Goal: Task Accomplishment & Management: Manage account settings

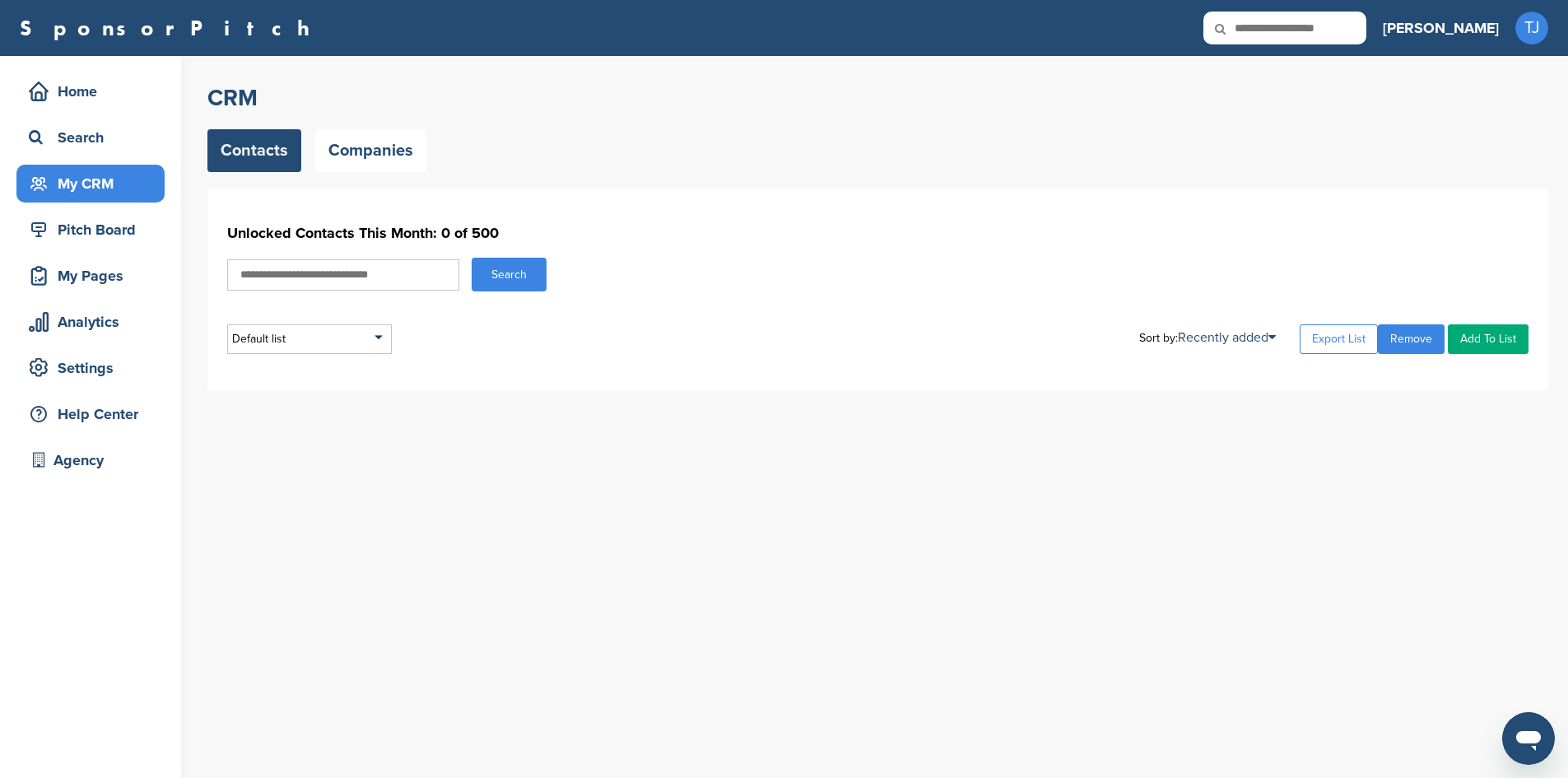
click at [388, 273] on input "text" at bounding box center [342, 275] width 232 height 31
type input "*********"
click at [493, 279] on button "Search" at bounding box center [509, 274] width 75 height 34
click at [372, 267] on input "*********" at bounding box center [342, 275] width 232 height 31
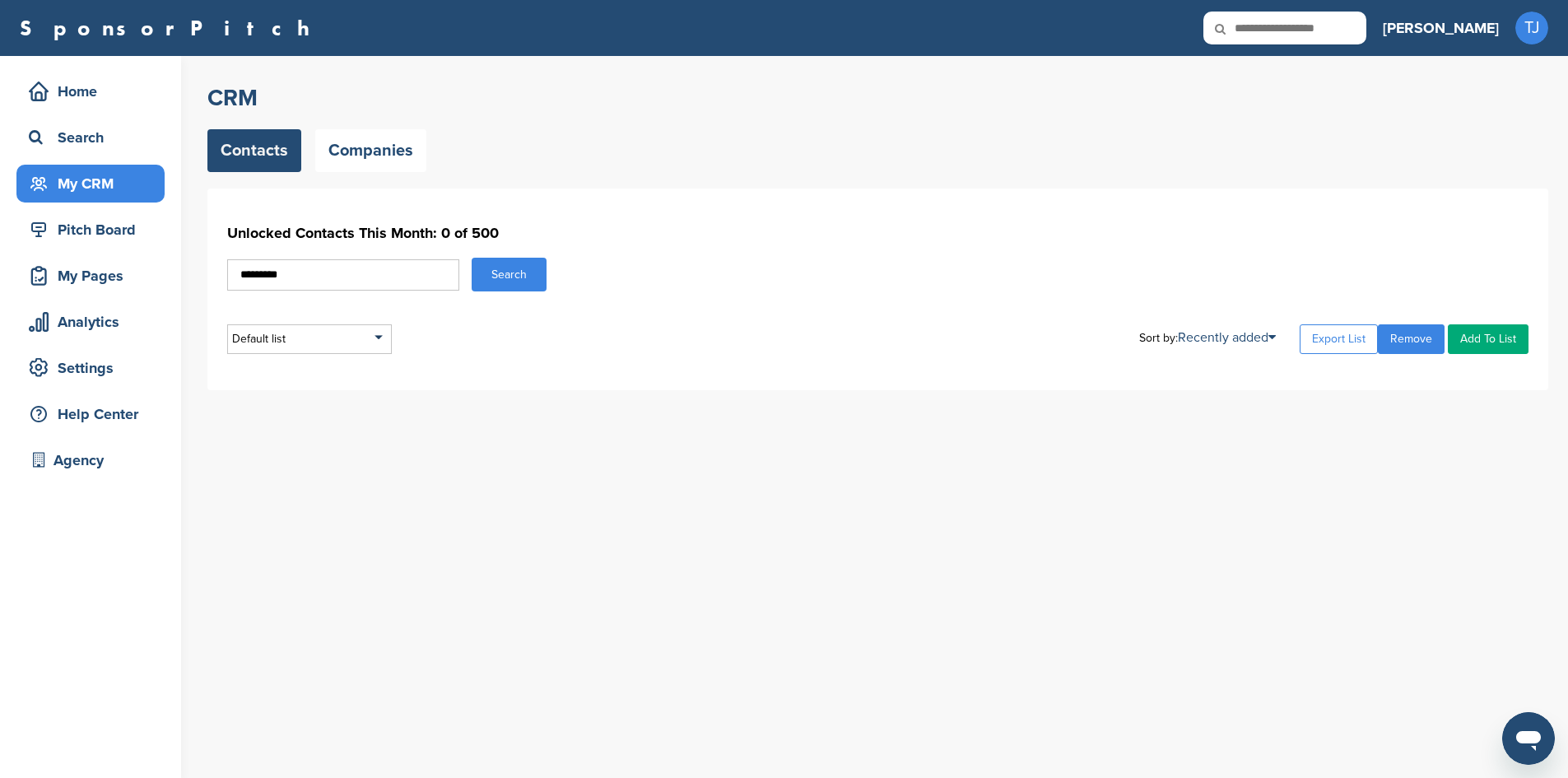
click at [372, 267] on input "*********" at bounding box center [342, 275] width 232 height 31
type input "****"
click at [472, 258] on button "Search" at bounding box center [509, 274] width 75 height 34
click at [354, 339] on div "Default list" at bounding box center [309, 339] width 165 height 30
click at [321, 365] on input "text" at bounding box center [309, 360] width 163 height 21
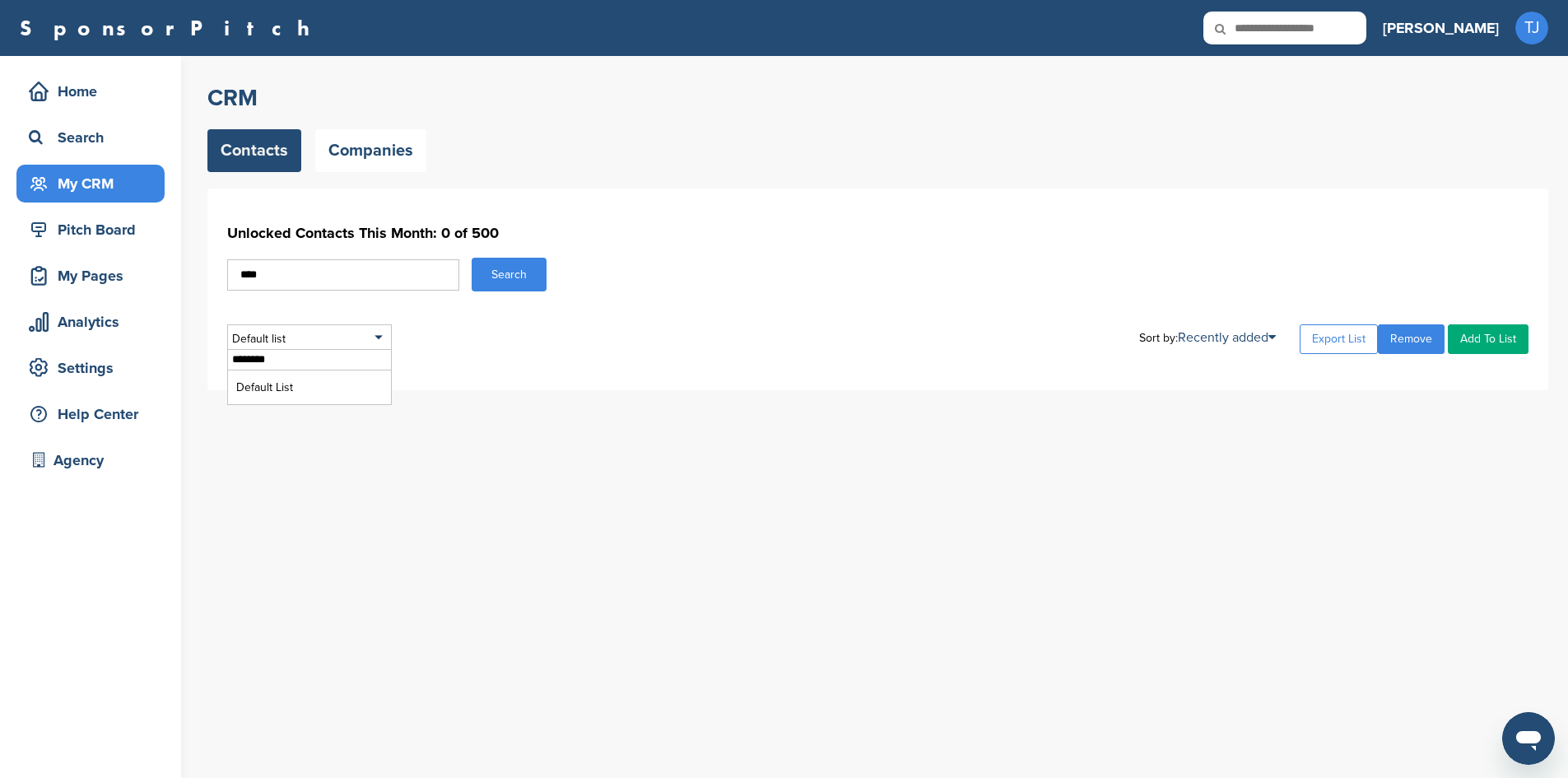
type input "********"
click at [444, 349] on div "Default list ******** Default List Sort by: Recently added Last Viewed Company …" at bounding box center [877, 339] width 1301 height 30
click at [1485, 332] on link "Add To List" at bounding box center [1488, 339] width 81 height 30
click at [313, 274] on input "****" at bounding box center [342, 275] width 232 height 31
type input "*"
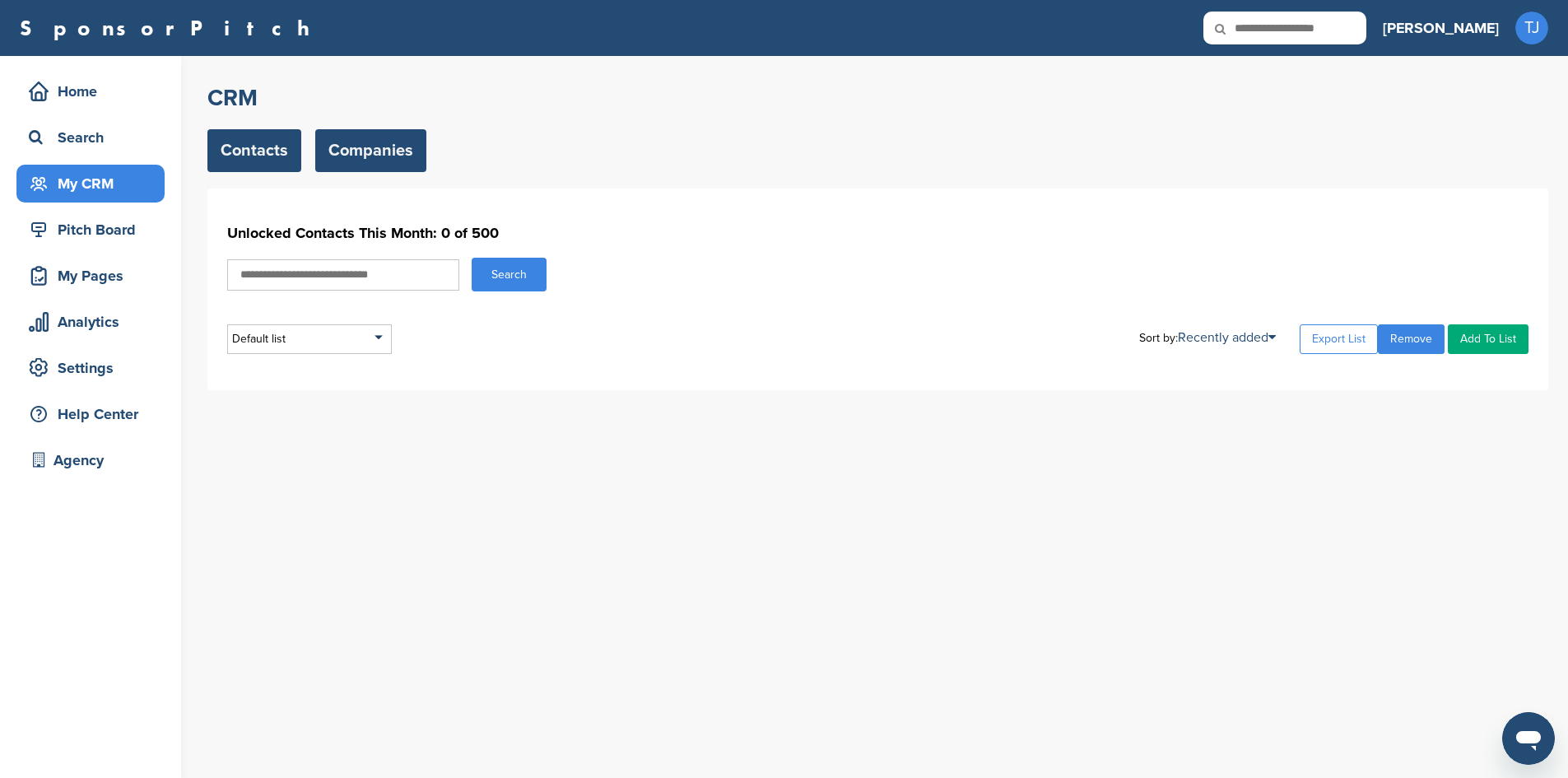
click at [359, 158] on link "Companies" at bounding box center [371, 150] width 111 height 43
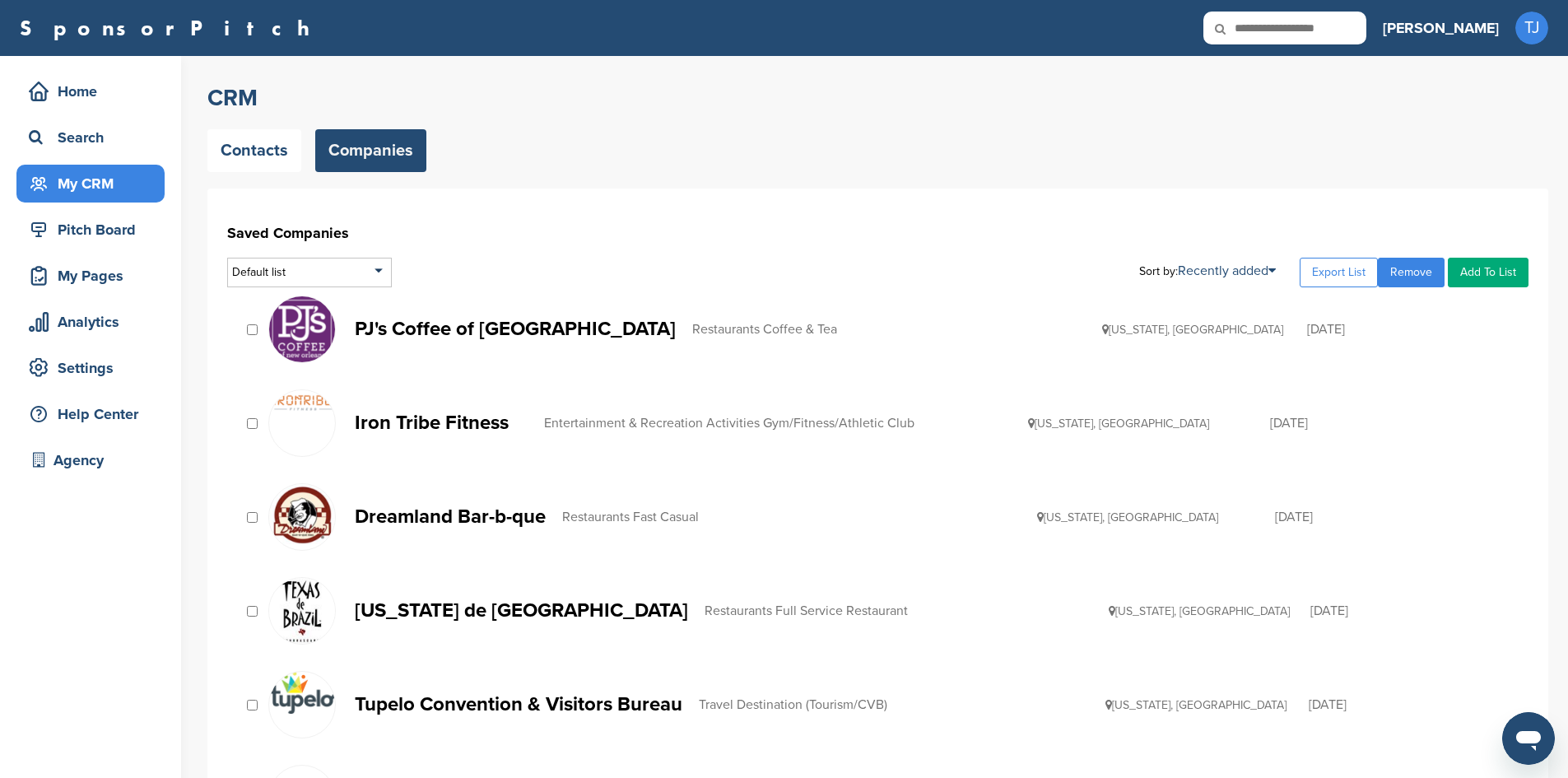
click at [413, 327] on p "PJ's Coffee of New Orleans" at bounding box center [515, 329] width 321 height 21
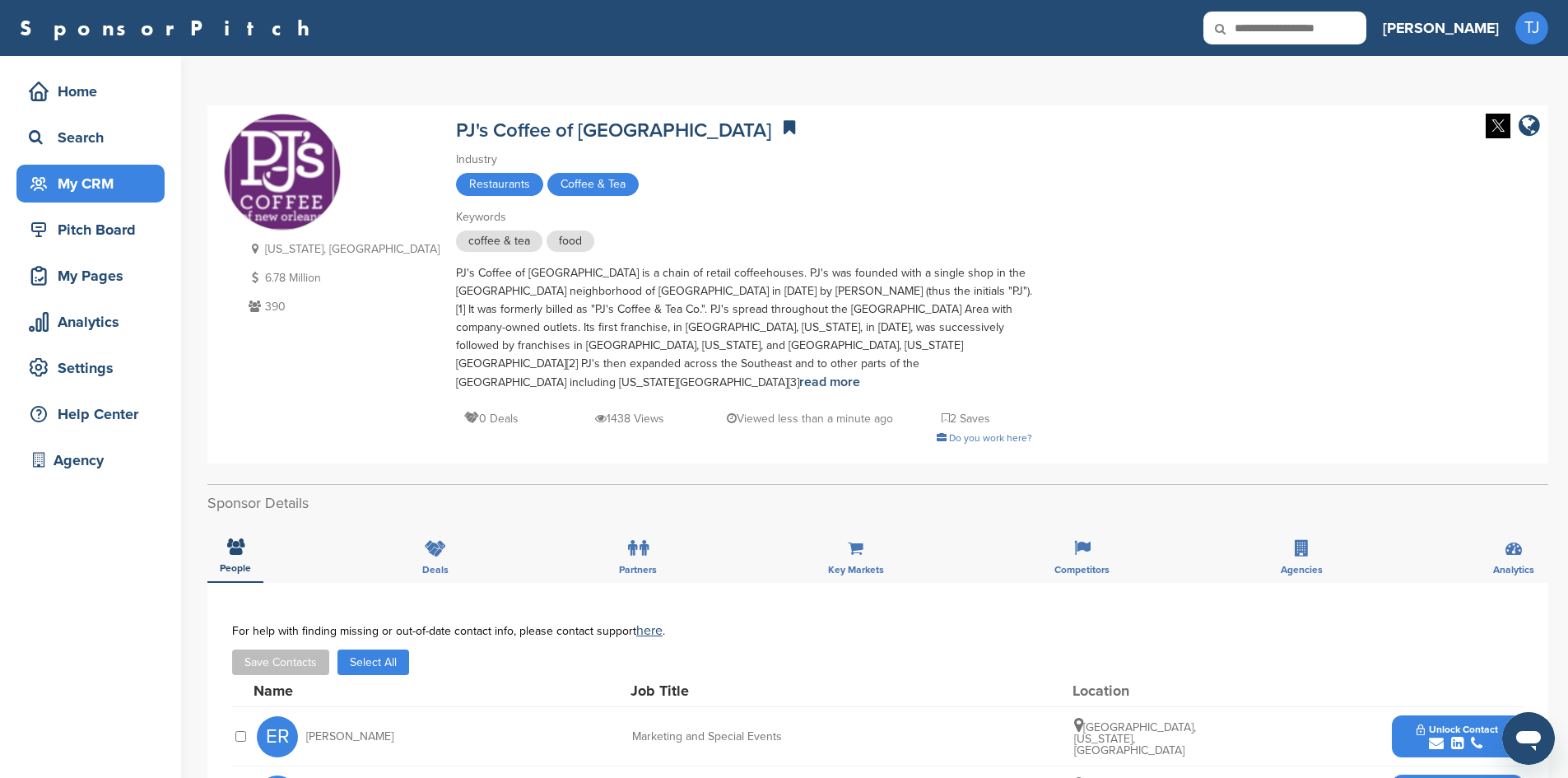
click at [125, 176] on div "My CRM" at bounding box center [95, 183] width 140 height 30
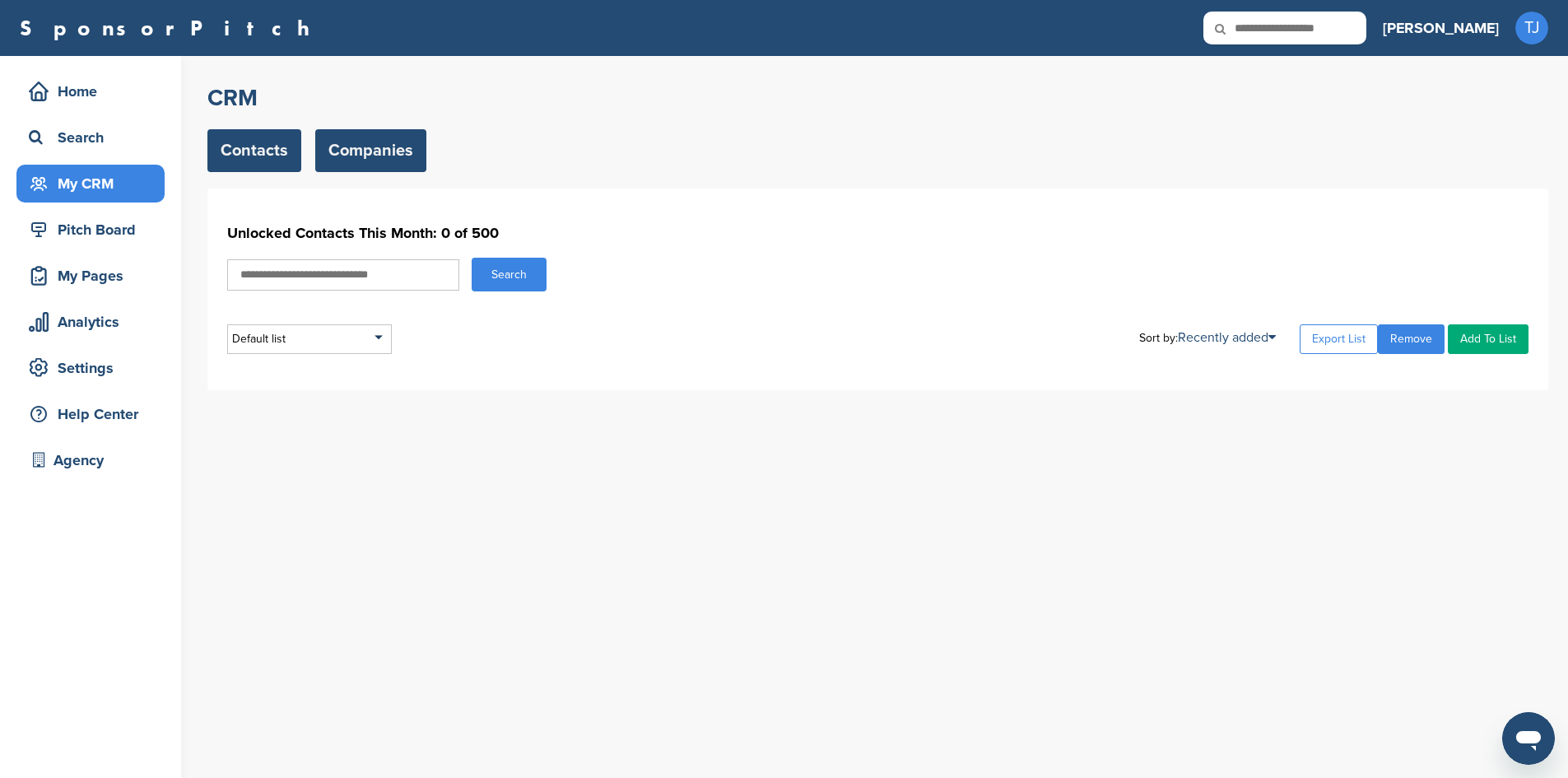
click at [378, 162] on link "Companies" at bounding box center [371, 150] width 111 height 43
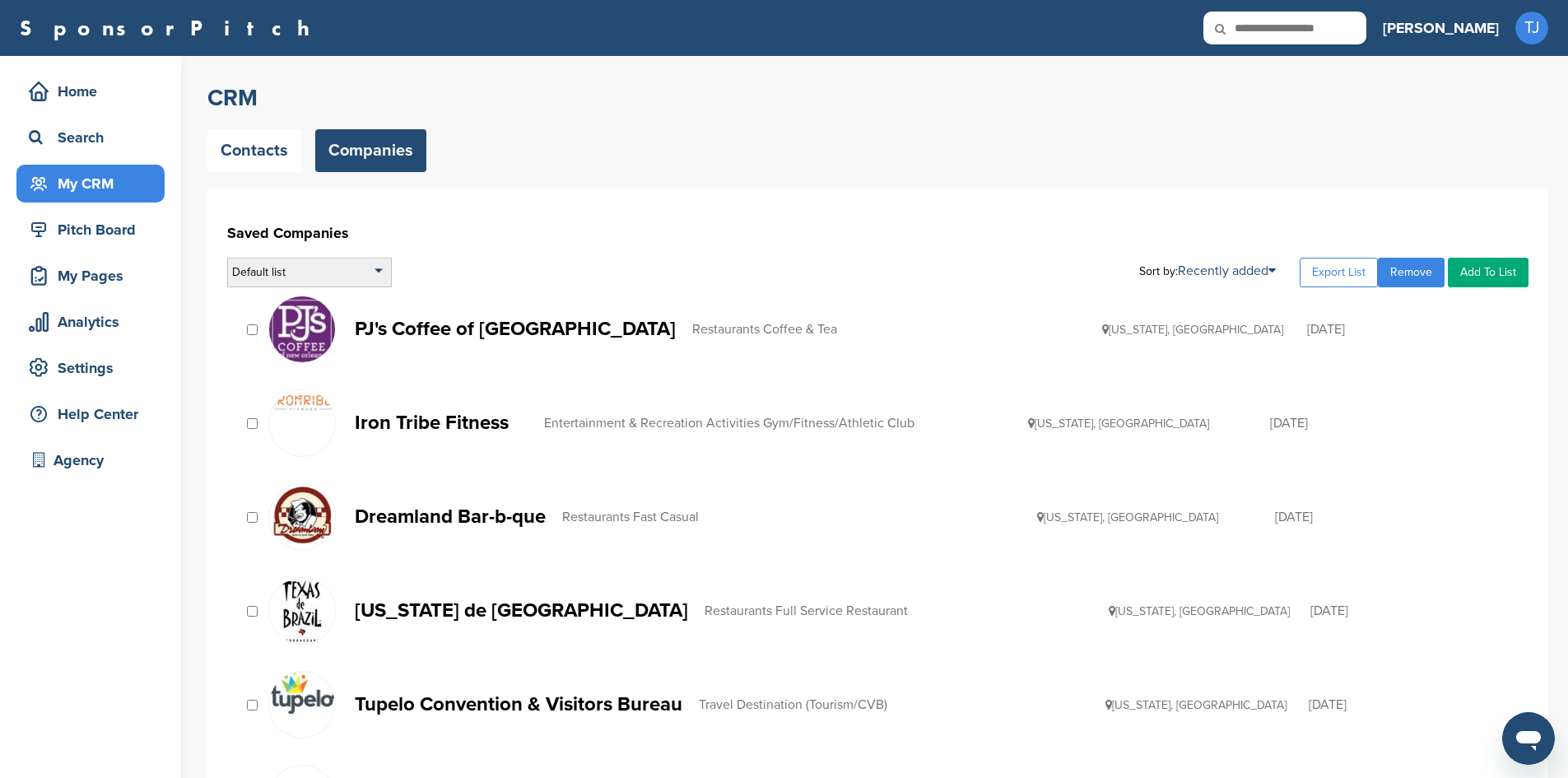
click at [356, 277] on div "Default list" at bounding box center [309, 272] width 165 height 30
click at [339, 344] on li "Companies for Outreach" at bounding box center [310, 346] width 155 height 26
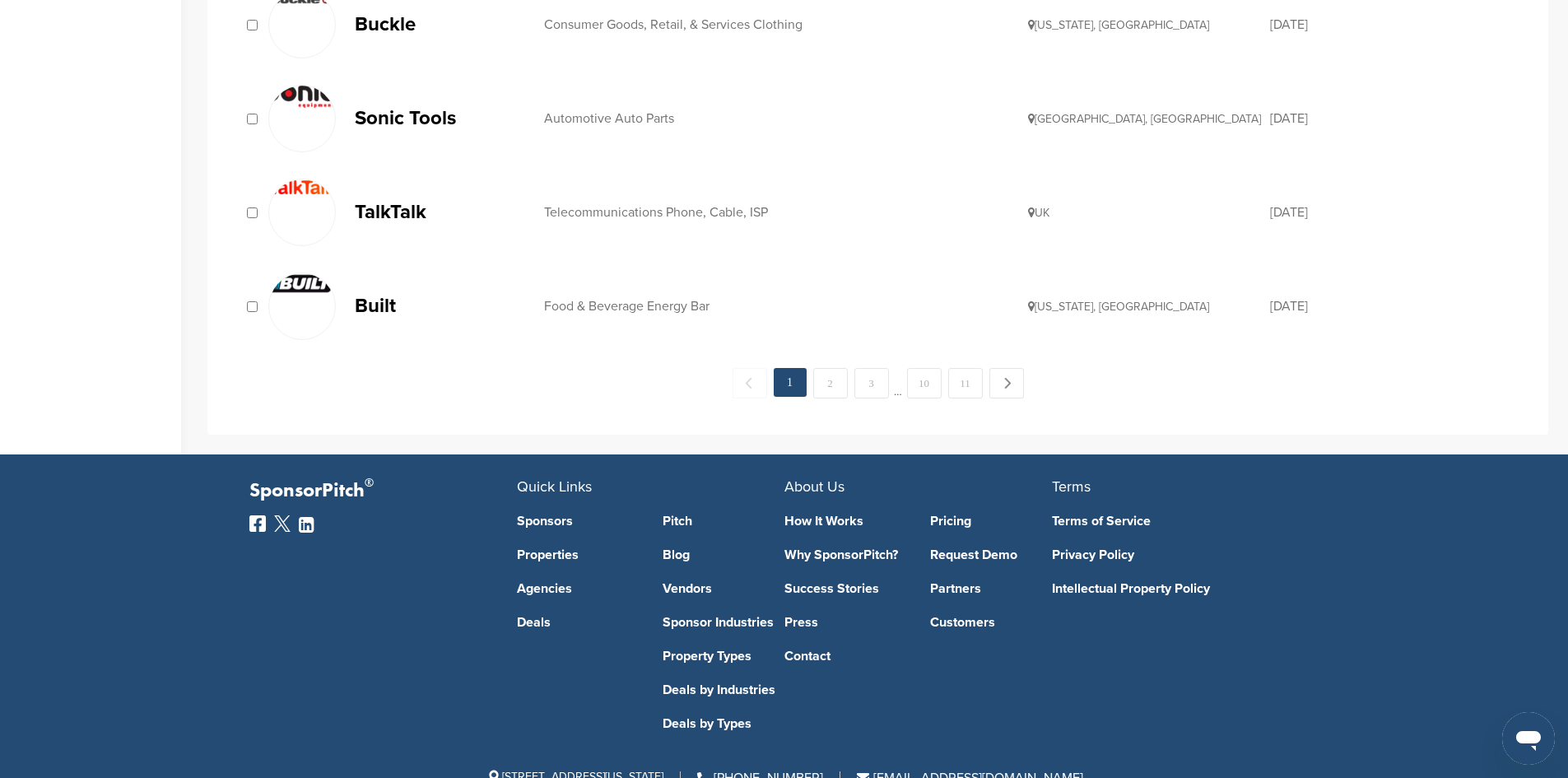
scroll to position [1851, 0]
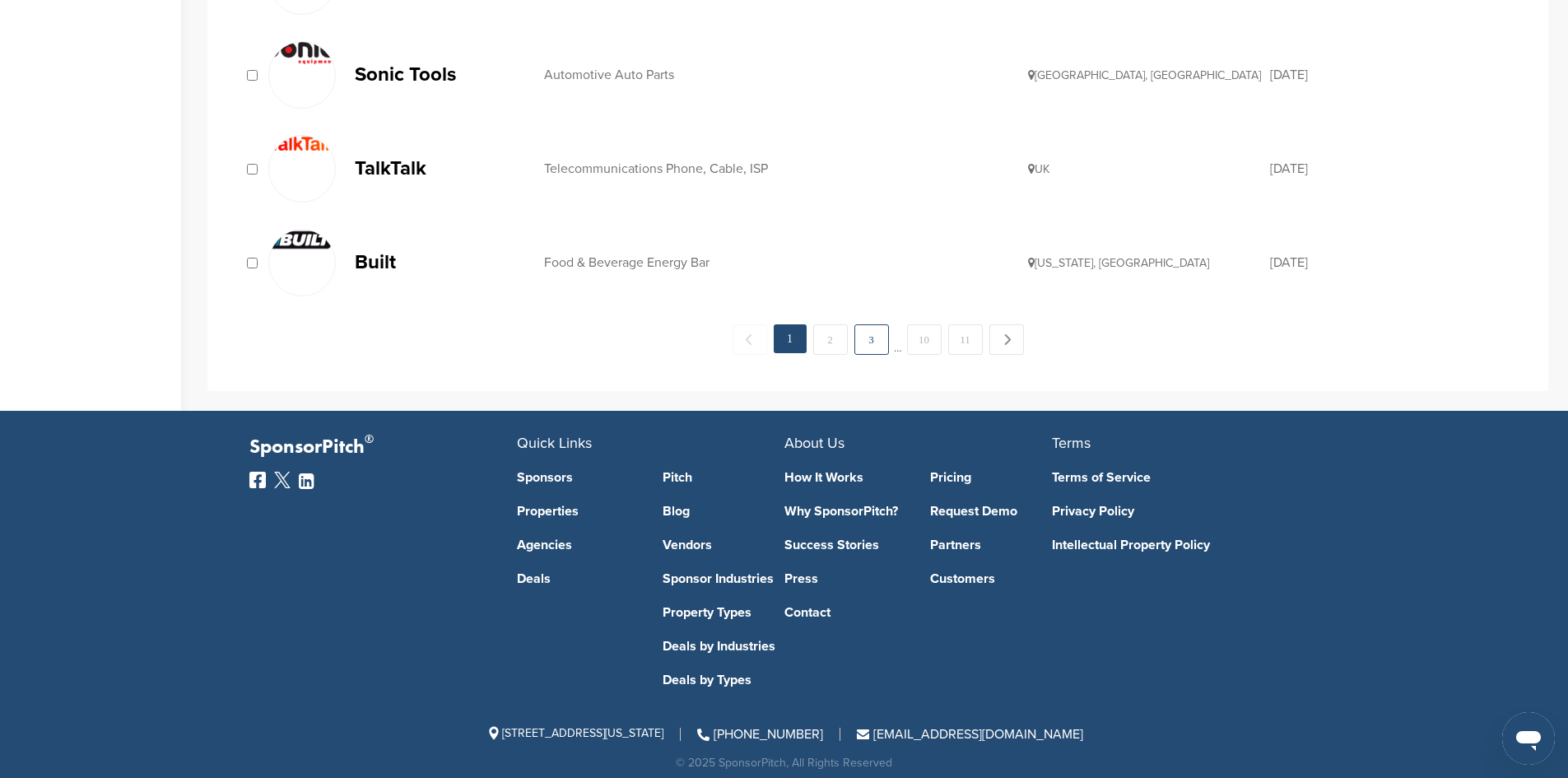
click at [872, 340] on link "3" at bounding box center [871, 339] width 35 height 30
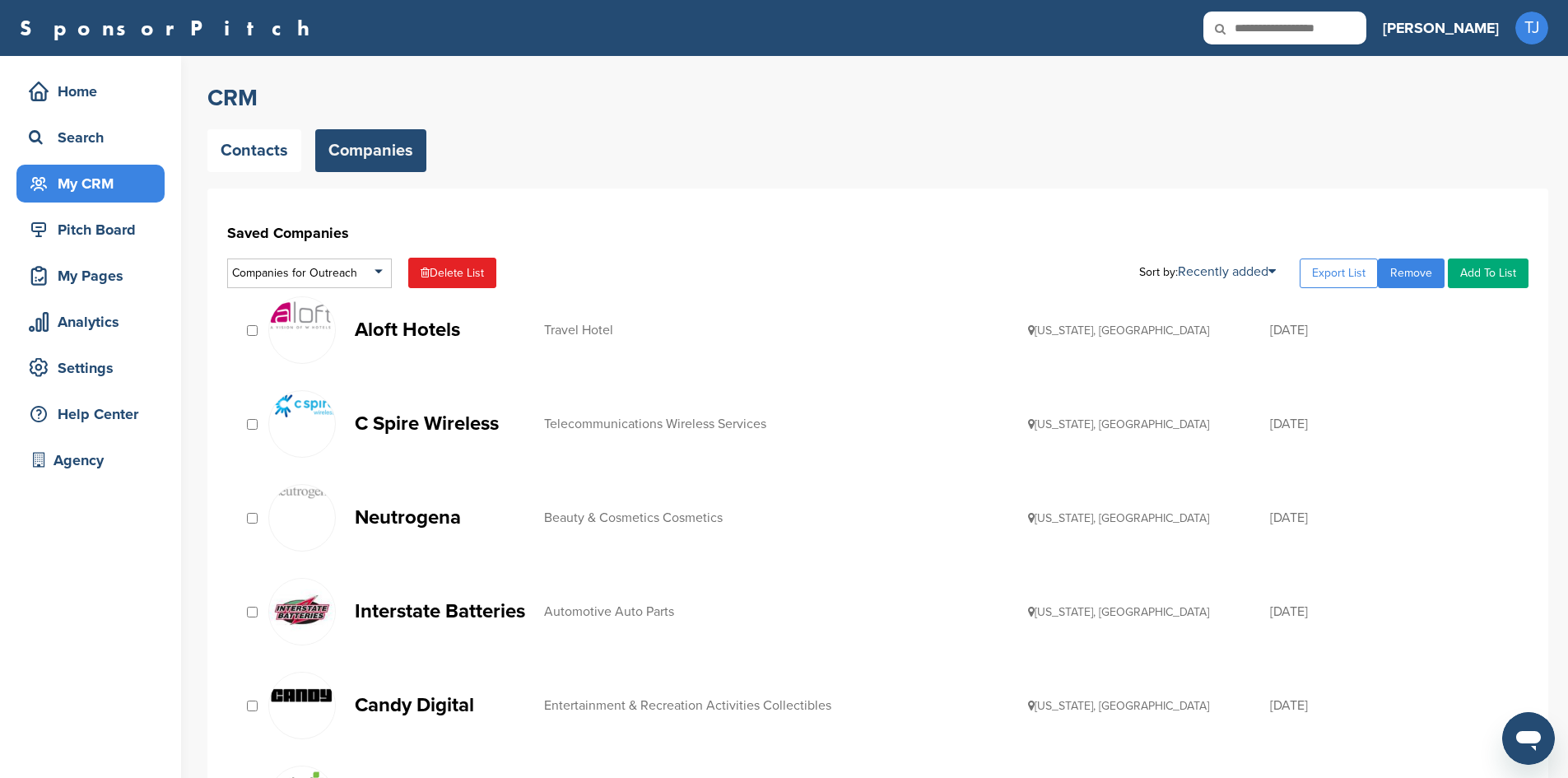
click at [439, 414] on p "C Spire Wireless" at bounding box center [442, 424] width 173 height 21
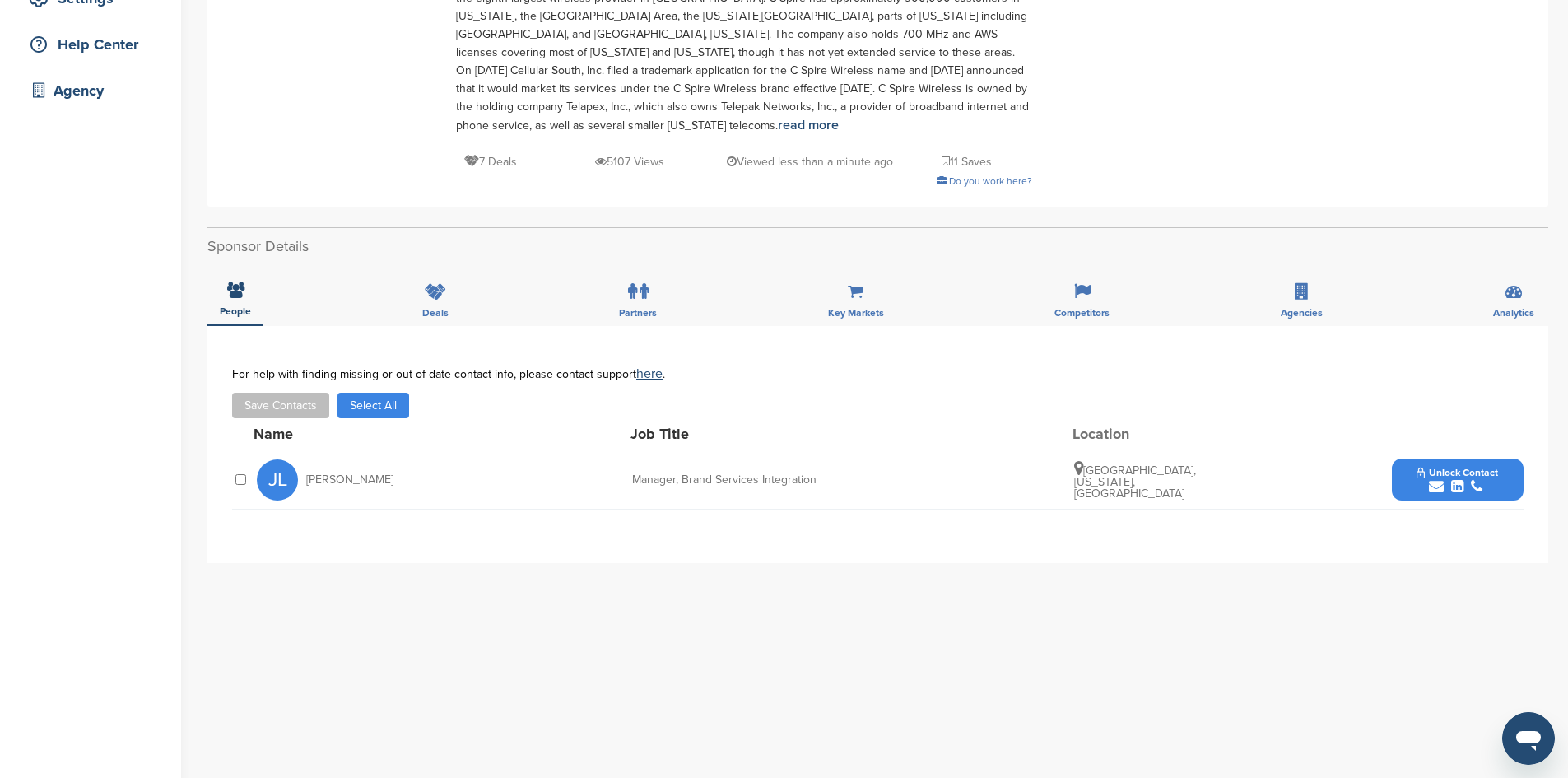
scroll to position [380, 0]
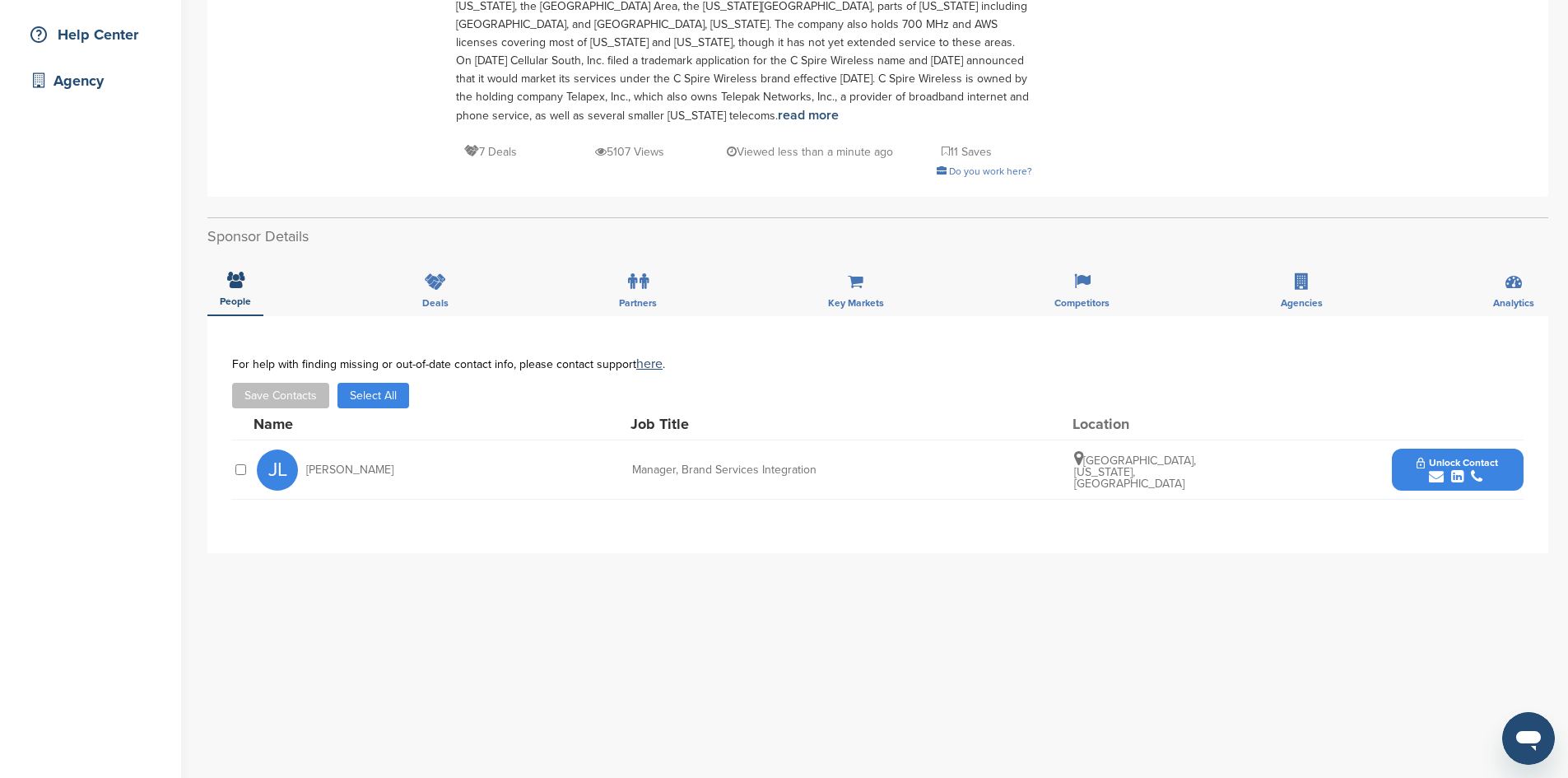
click at [1452, 457] on span "Unlock Contact" at bounding box center [1457, 463] width 81 height 12
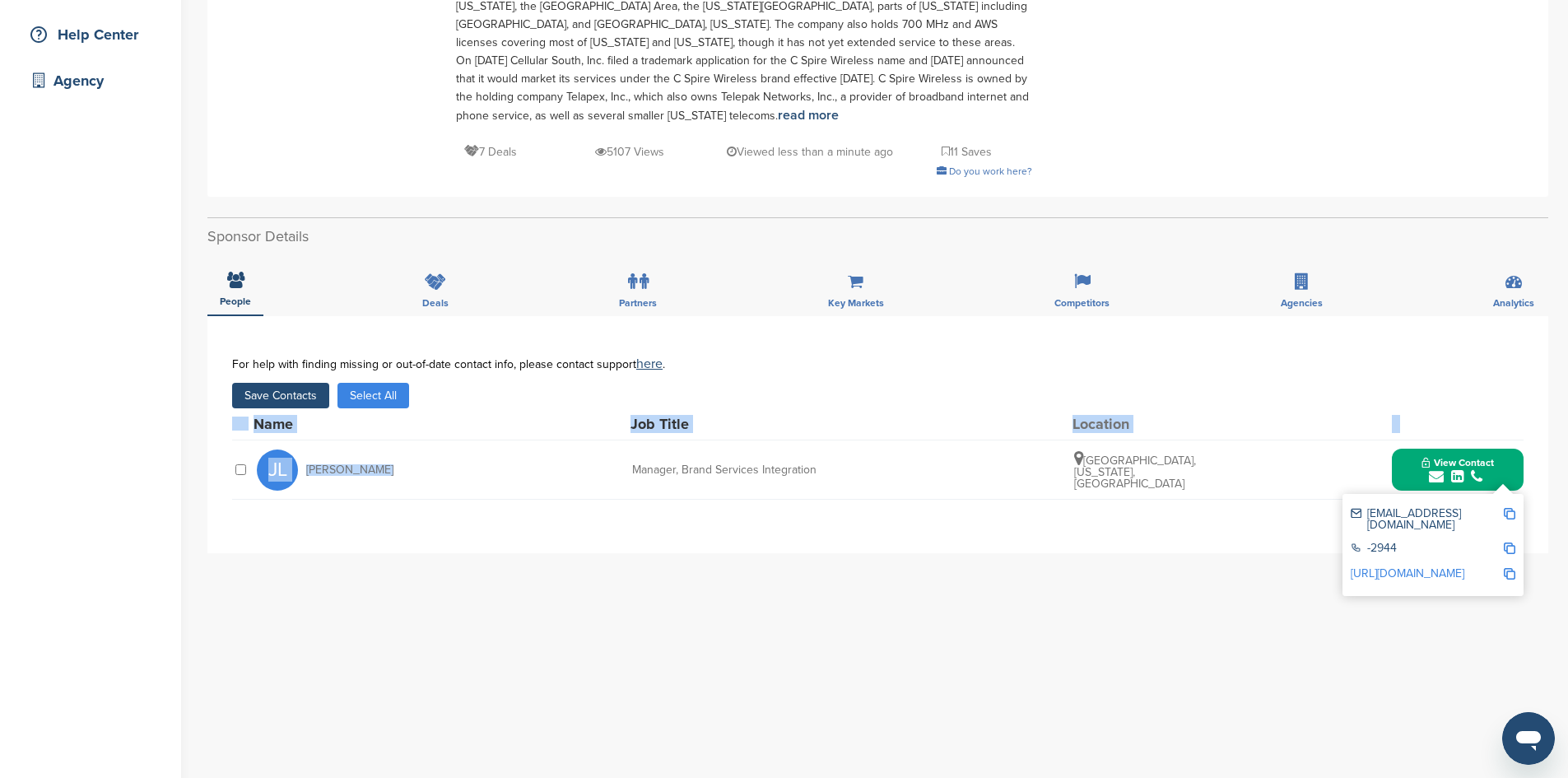
drag, startPoint x: 546, startPoint y: 523, endPoint x: 350, endPoint y: 379, distance: 243.2
click at [350, 379] on div "**********" at bounding box center [878, 435] width 1340 height 237
click at [908, 493] on div "**********" at bounding box center [878, 435] width 1340 height 237
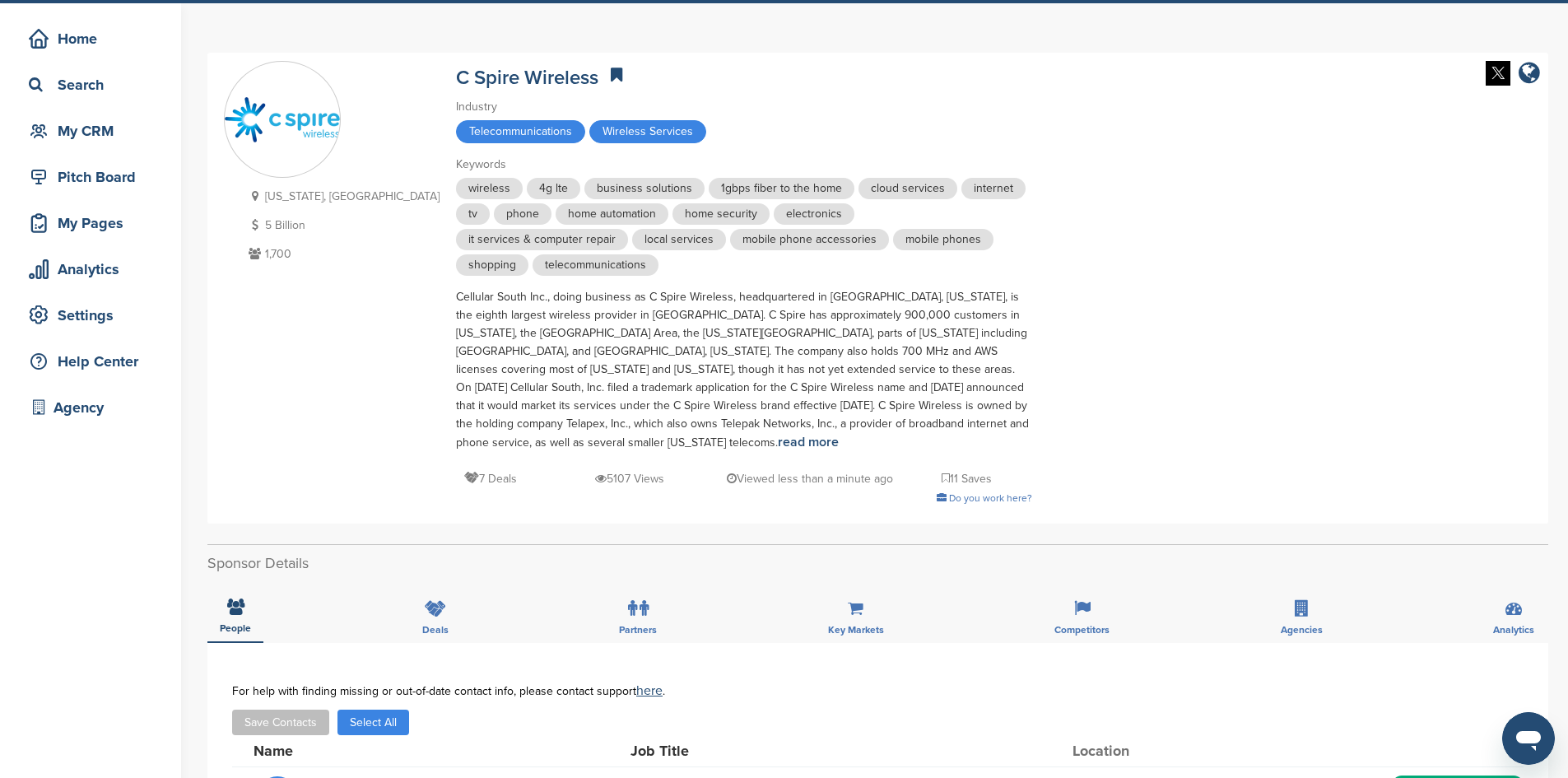
scroll to position [0, 0]
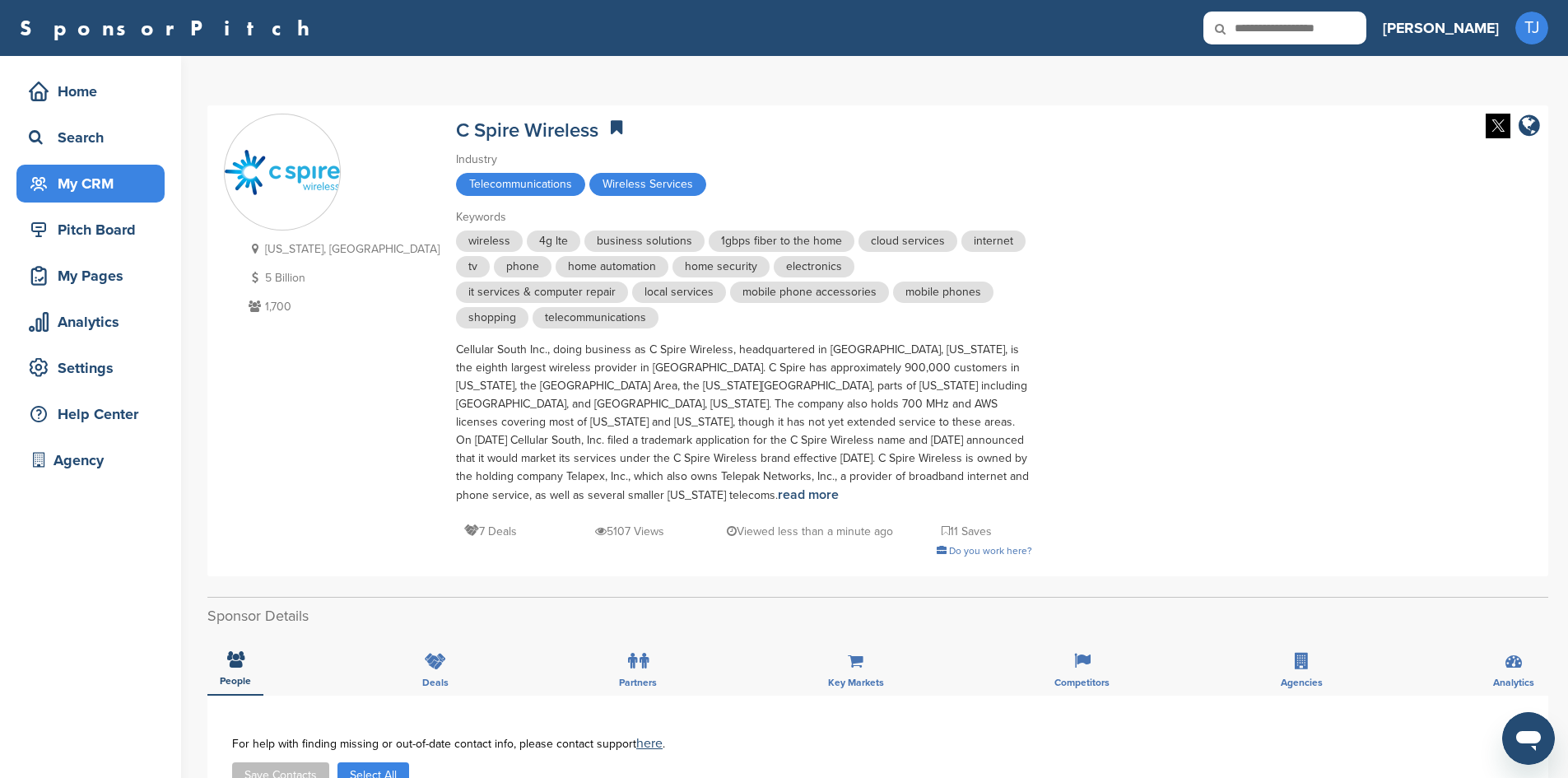
click at [96, 177] on div "My CRM" at bounding box center [95, 183] width 140 height 30
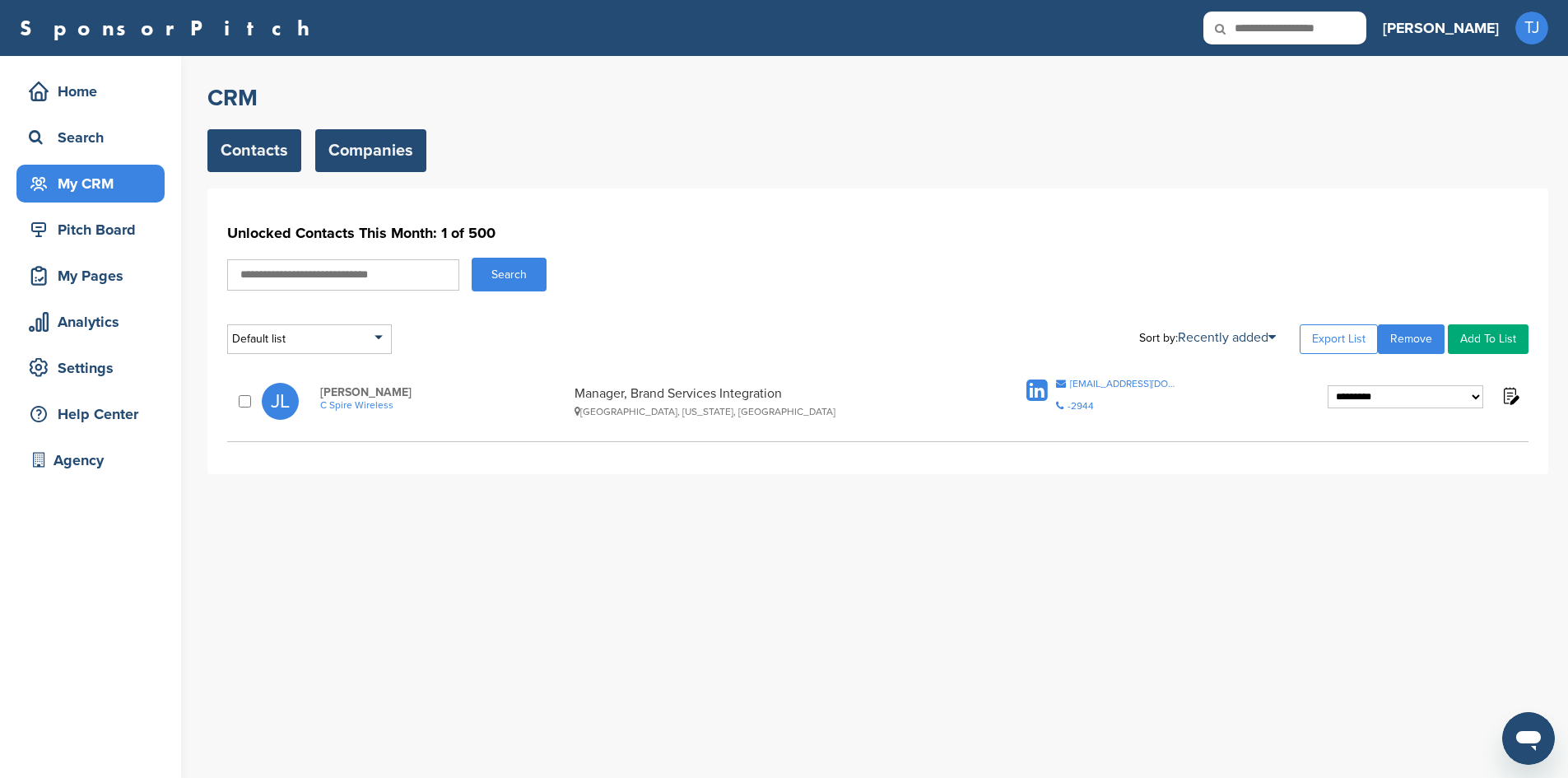
click at [355, 151] on link "Companies" at bounding box center [371, 150] width 111 height 43
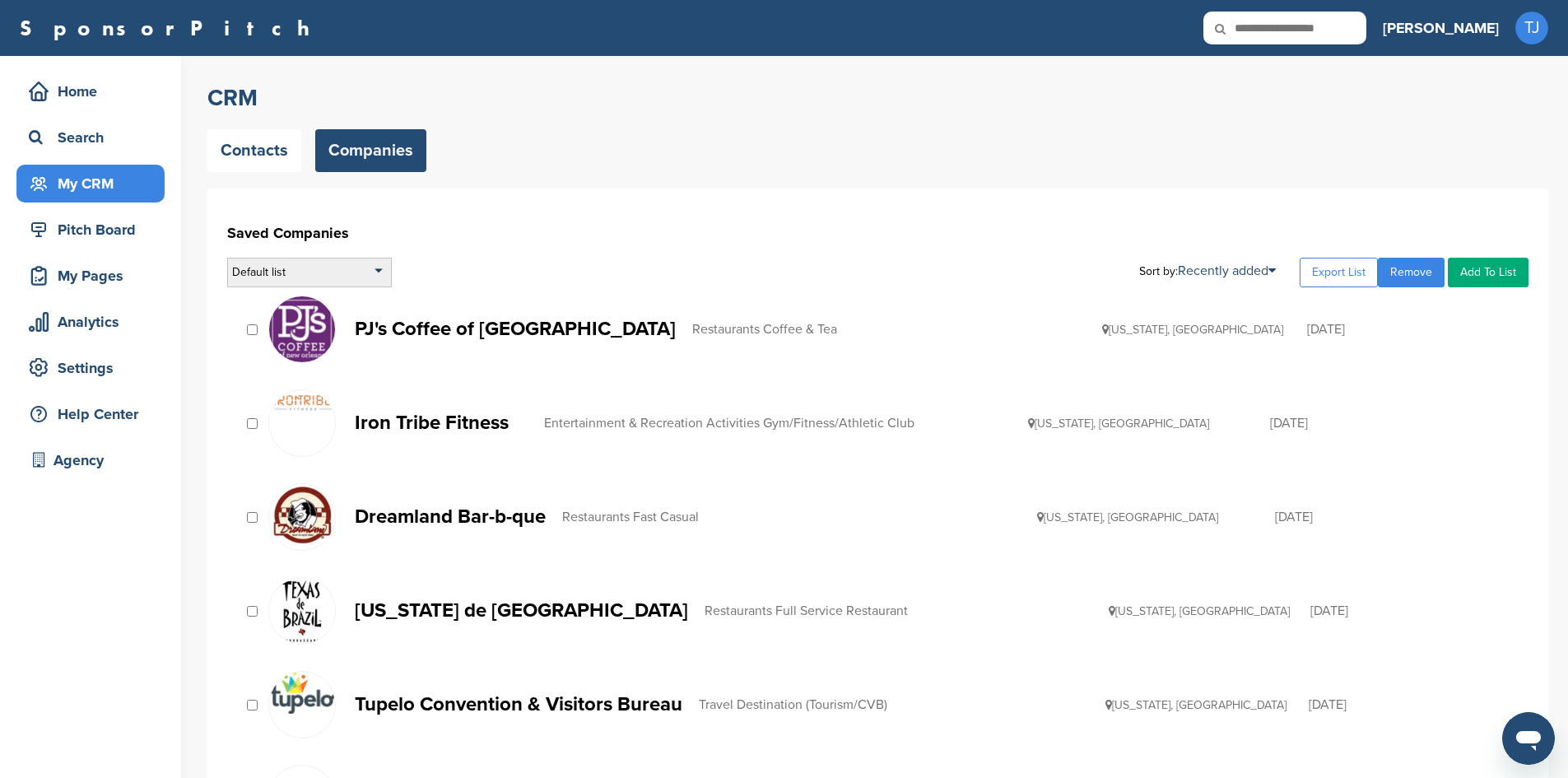
click at [382, 271] on div "Default list" at bounding box center [309, 272] width 165 height 30
click at [329, 346] on li "Companies for Outreach" at bounding box center [310, 346] width 155 height 26
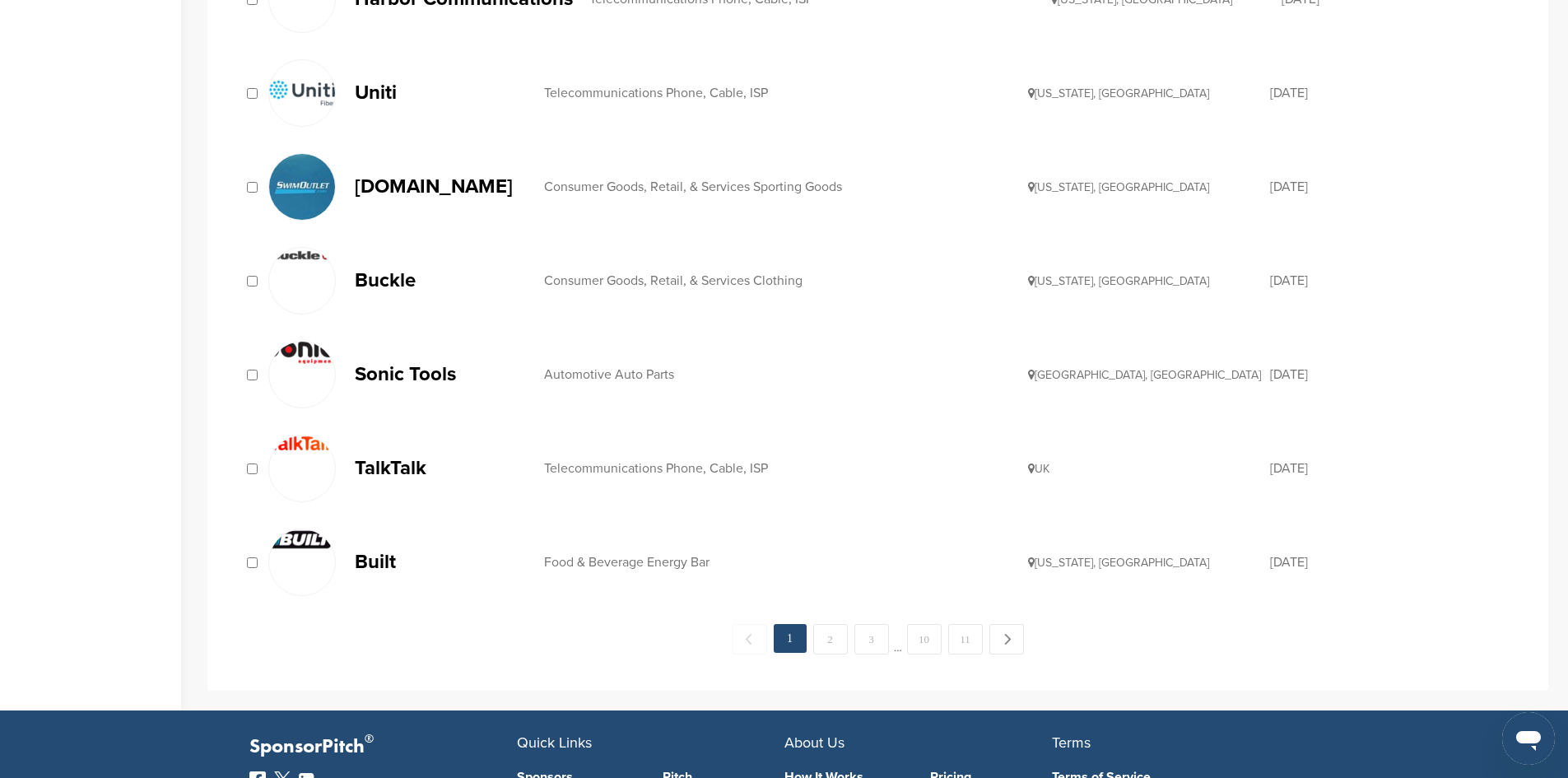
scroll to position [1575, 0]
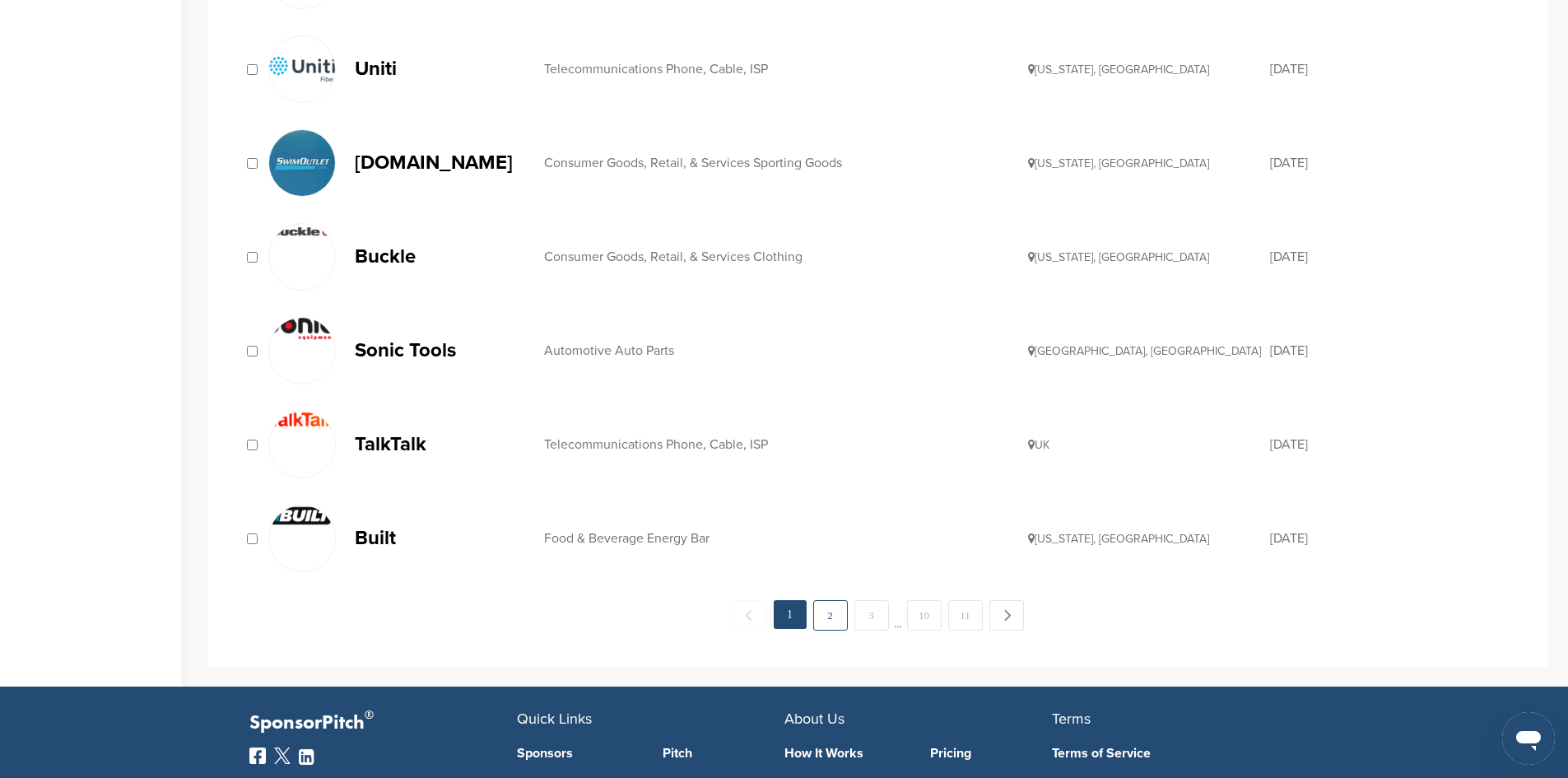
click at [834, 609] on link "2" at bounding box center [830, 615] width 35 height 30
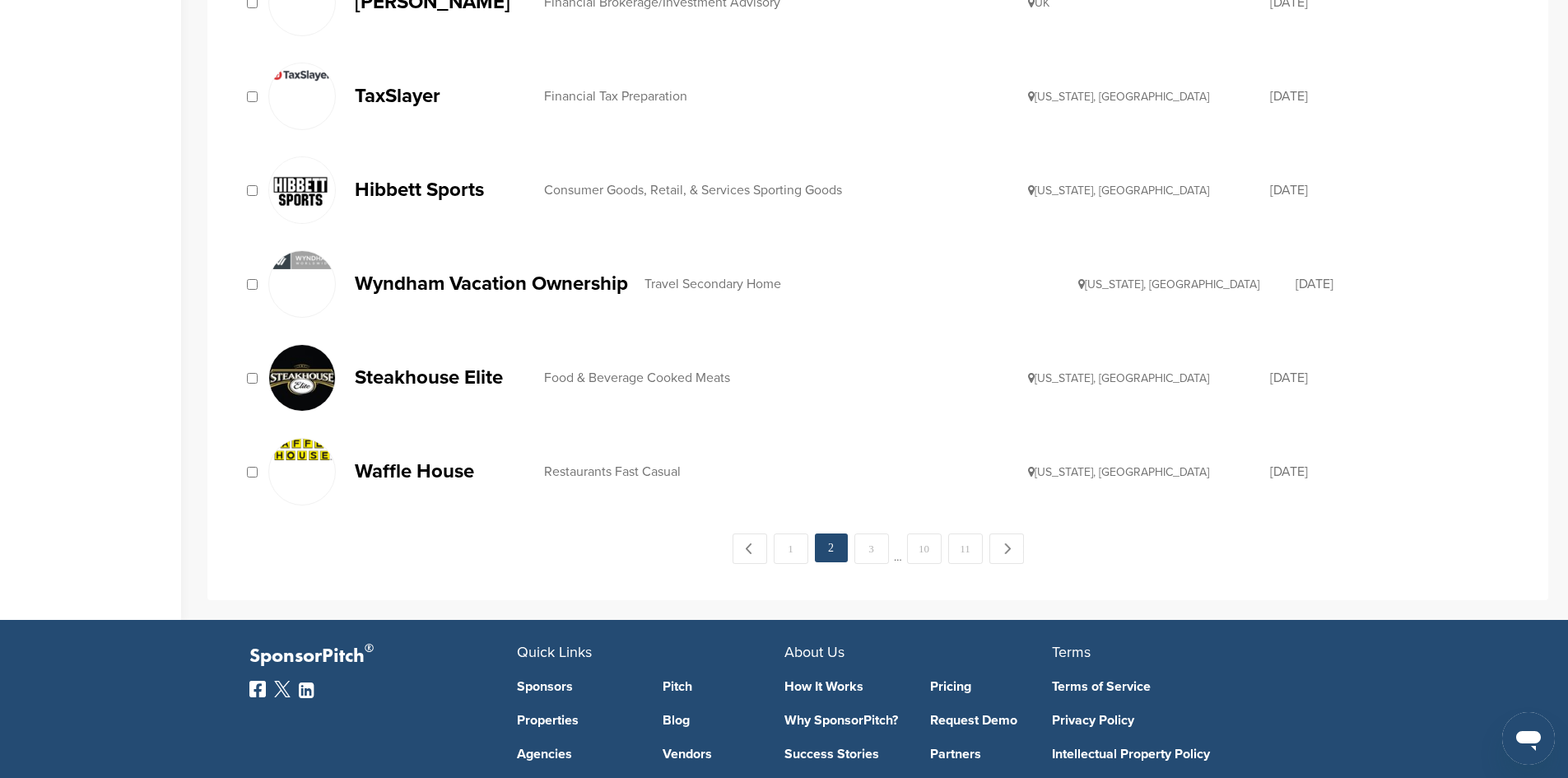
scroll to position [1639, 0]
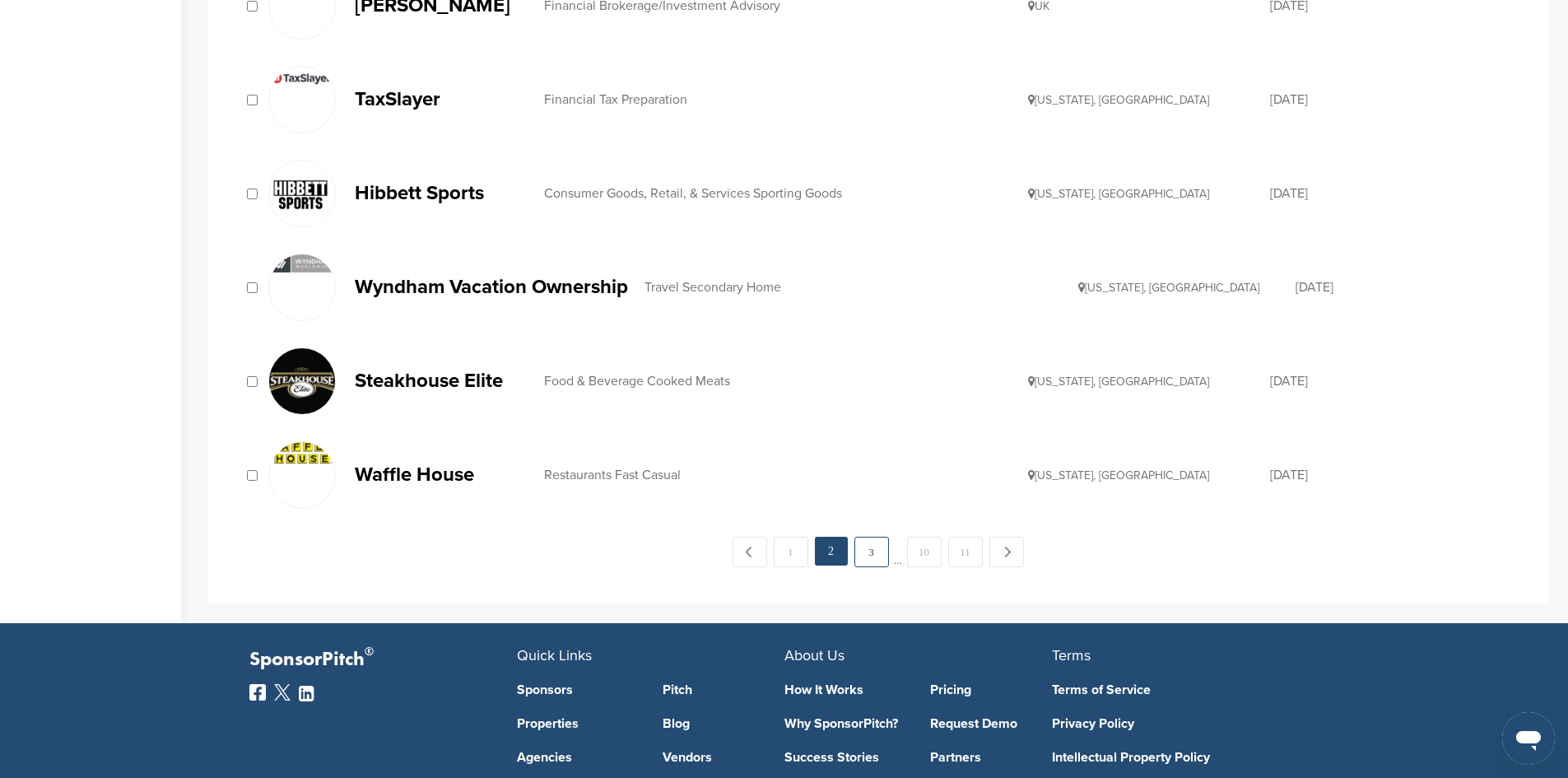
click at [872, 553] on link "3" at bounding box center [871, 551] width 35 height 30
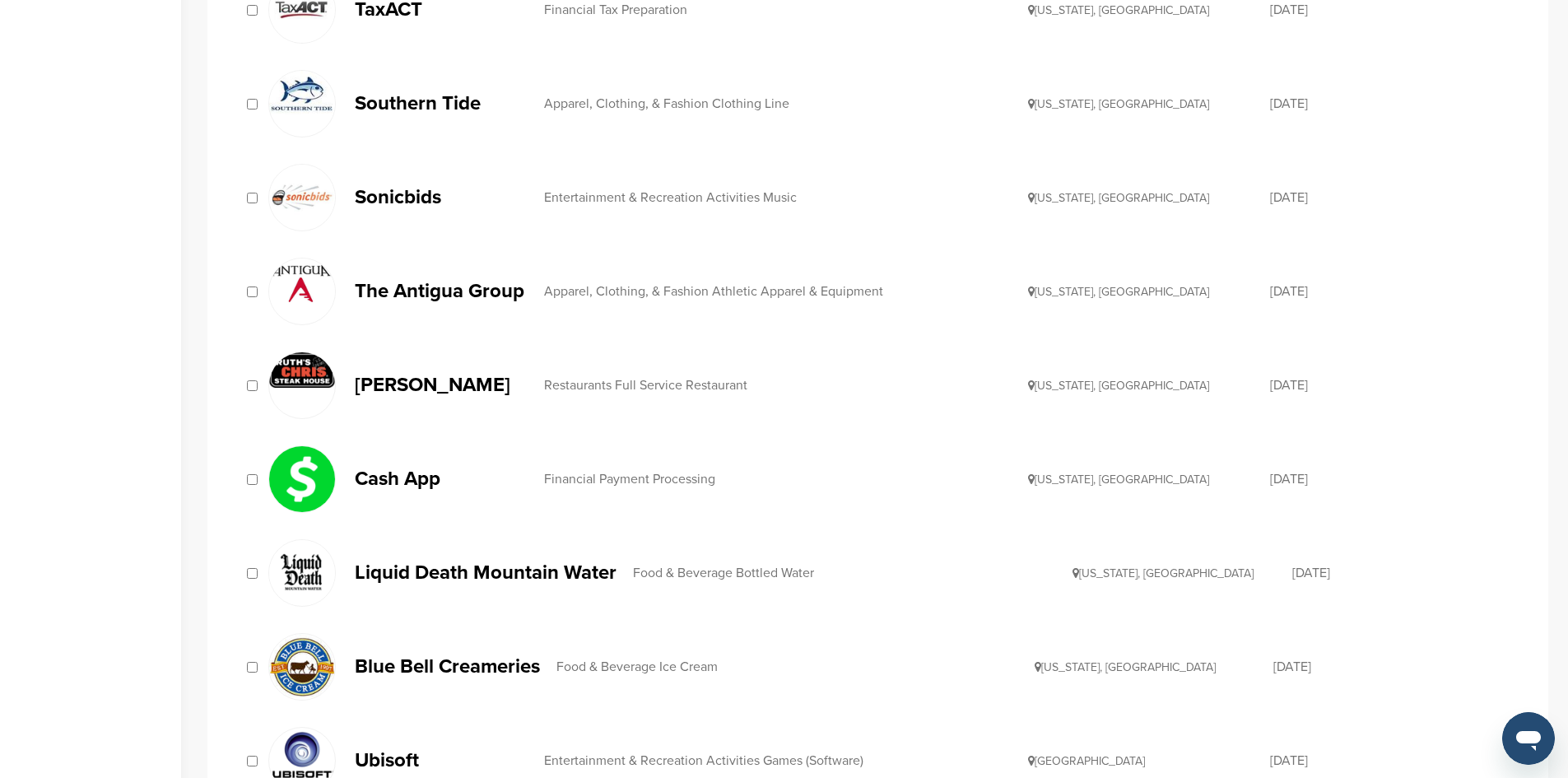
scroll to position [927, 0]
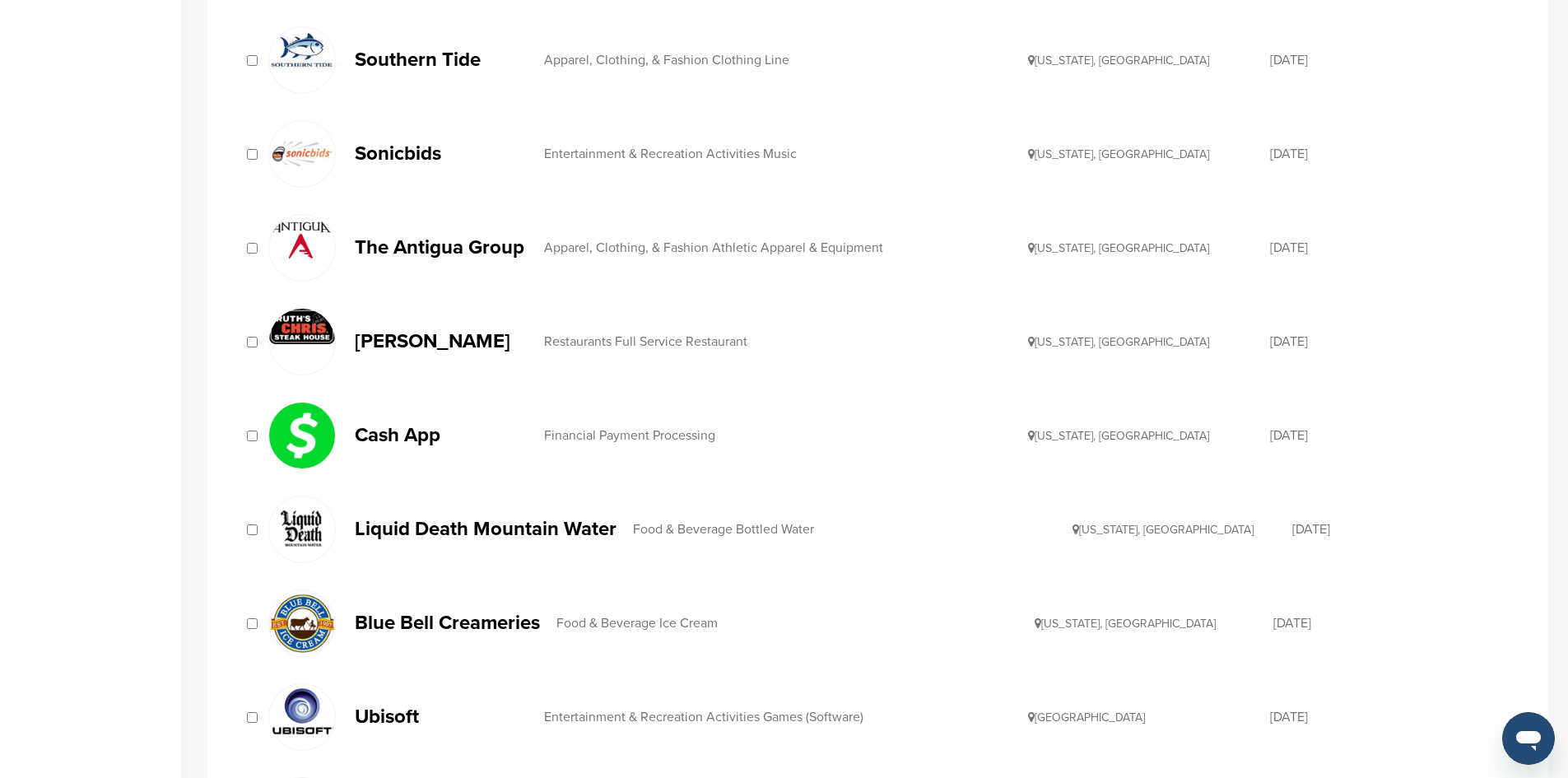
click at [510, 618] on p "Blue Bell Creameries" at bounding box center [447, 623] width 185 height 21
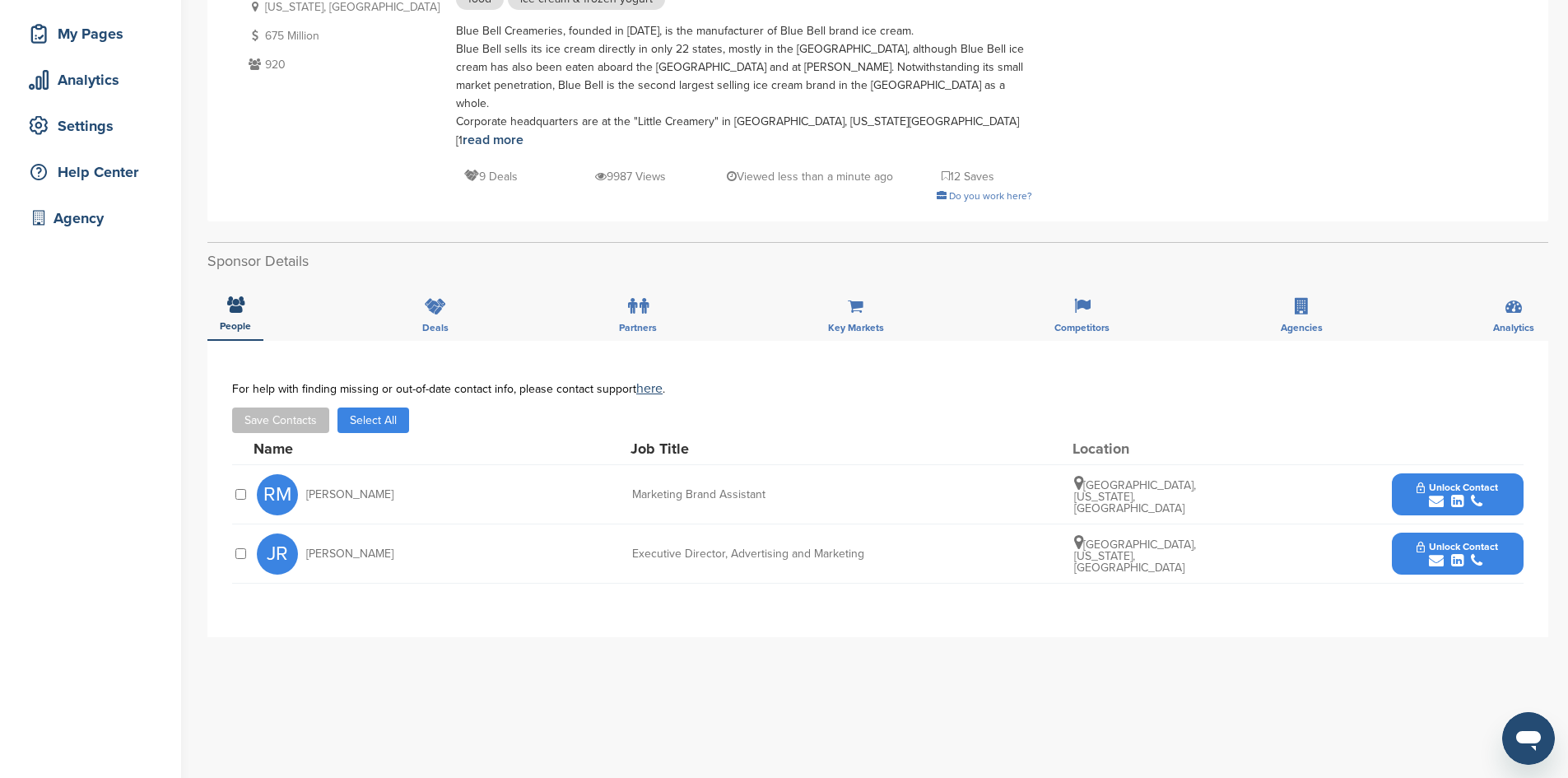
scroll to position [245, 0]
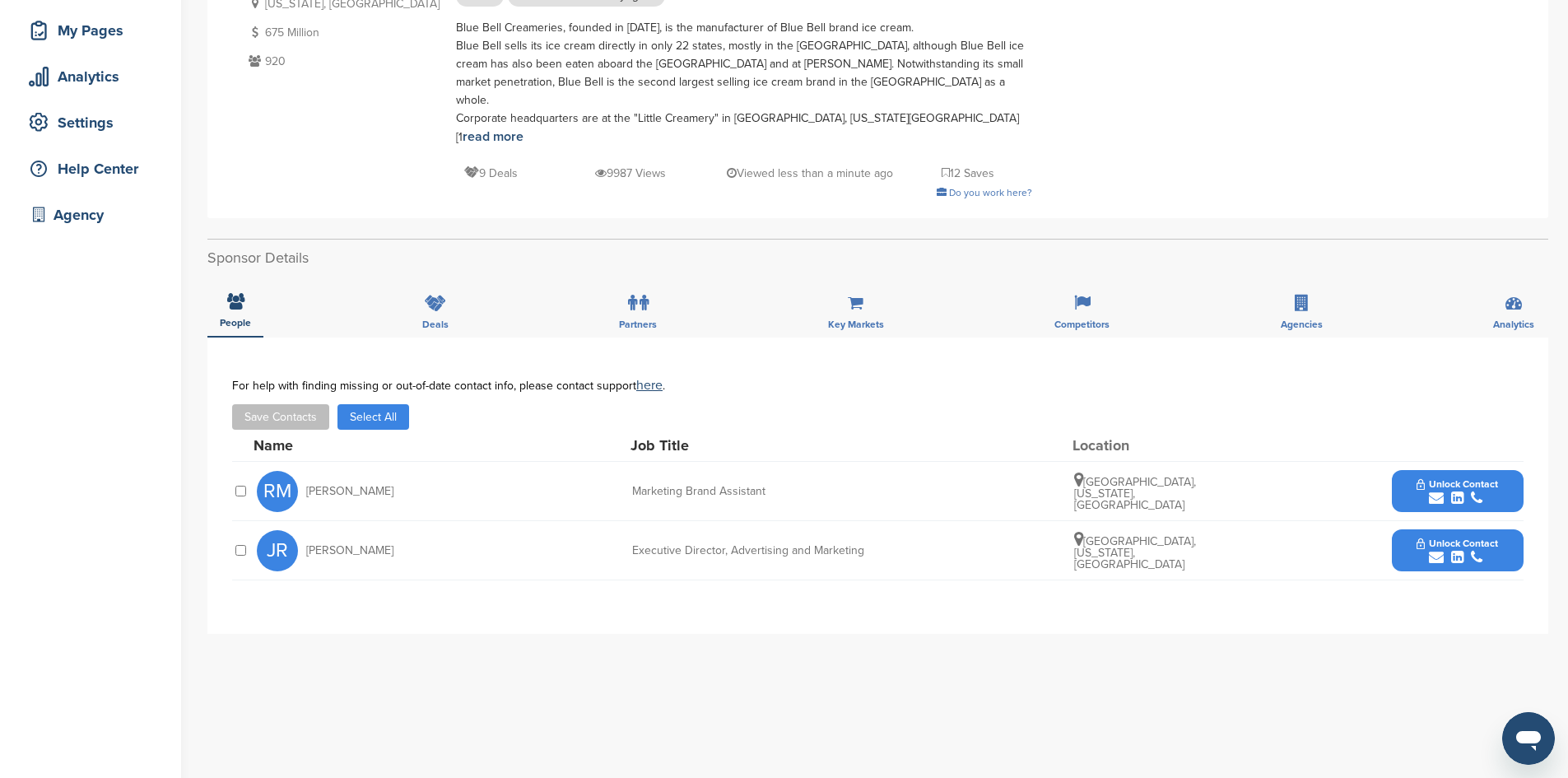
click at [363, 404] on button "Select All" at bounding box center [373, 417] width 72 height 26
click at [294, 404] on button "Save Contacts" at bounding box center [280, 417] width 97 height 26
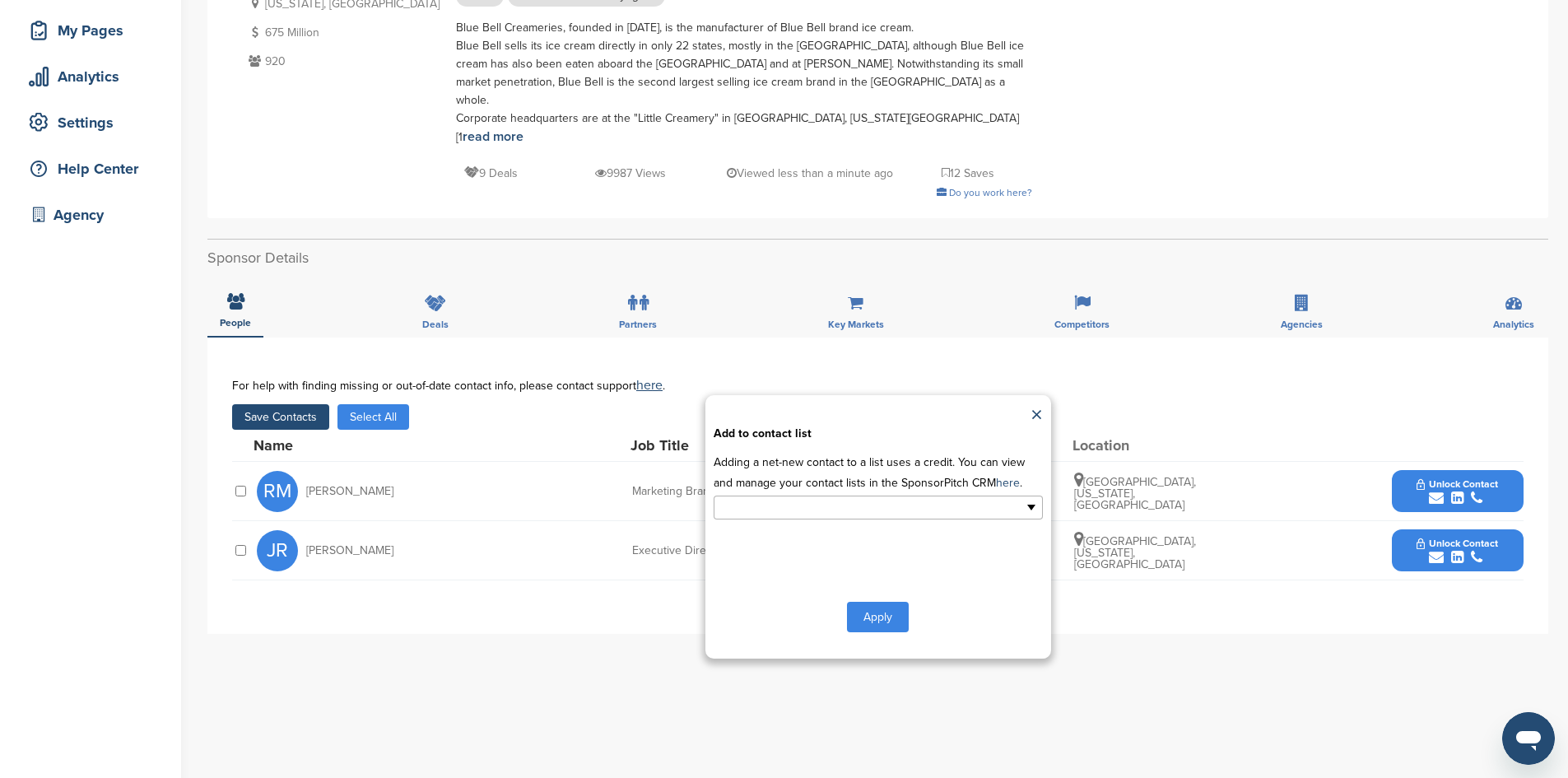
click at [753, 498] on input "text" at bounding box center [807, 507] width 173 height 19
click at [754, 519] on li "Default List" at bounding box center [879, 534] width 328 height 29
click at [870, 605] on button "Apply" at bounding box center [878, 619] width 62 height 30
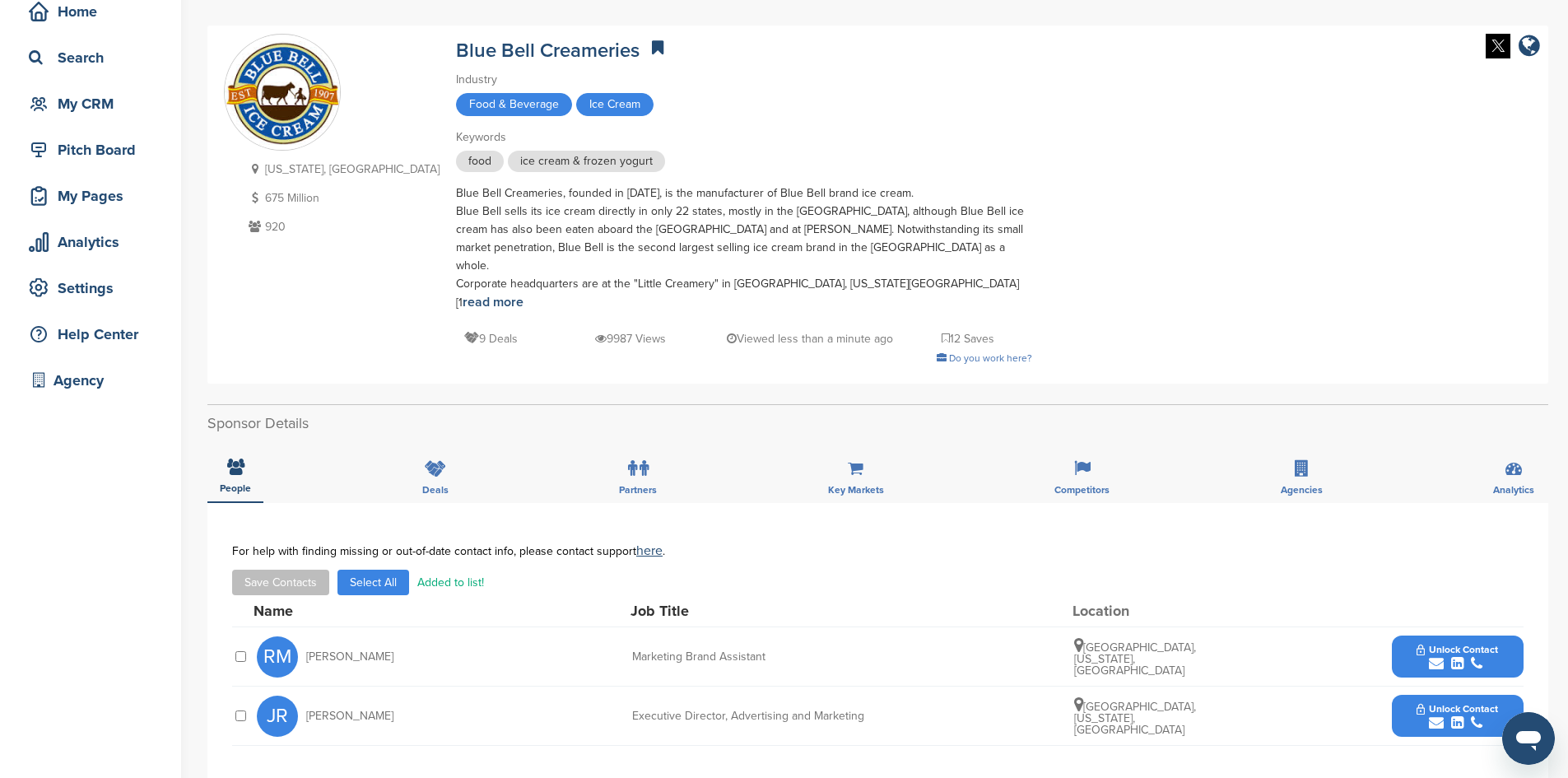
scroll to position [0, 0]
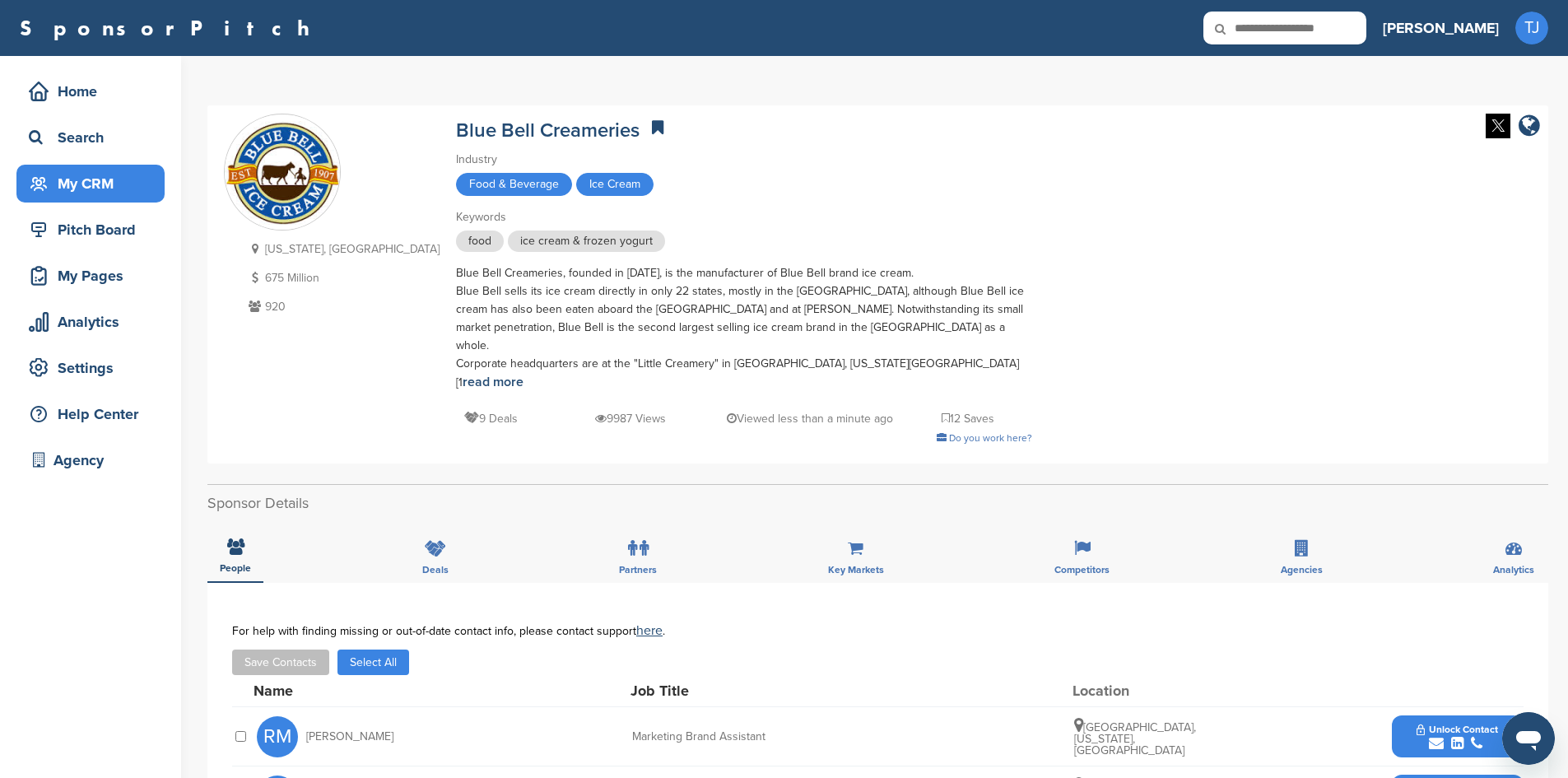
click at [89, 189] on div "My CRM" at bounding box center [95, 183] width 140 height 30
